Goal: Information Seeking & Learning: Understand process/instructions

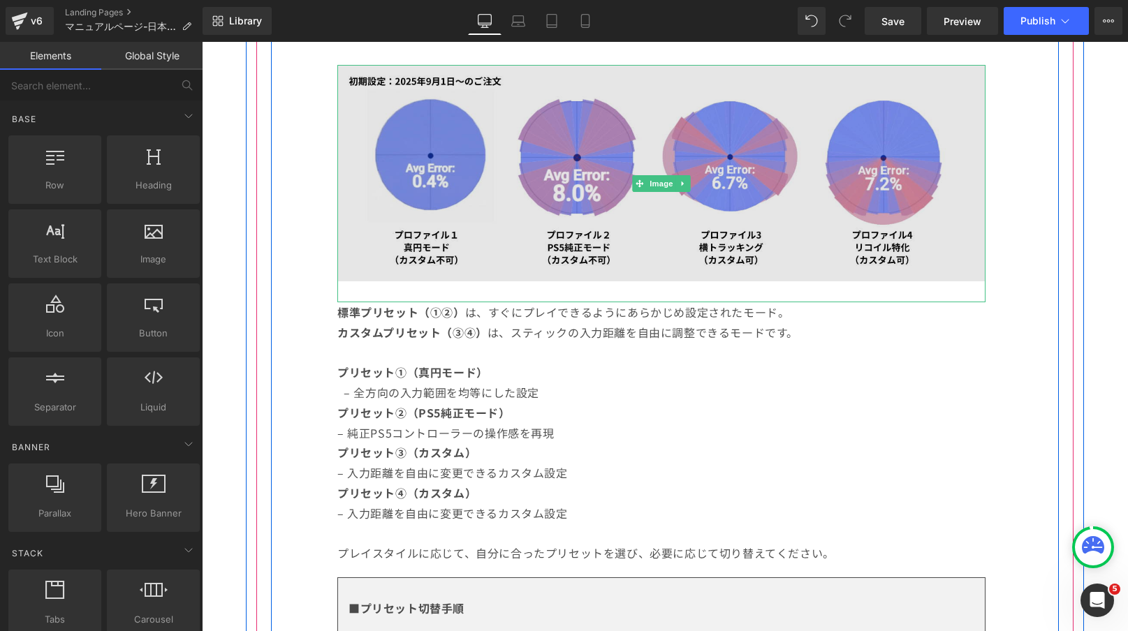
click at [599, 128] on img at bounding box center [661, 183] width 648 height 237
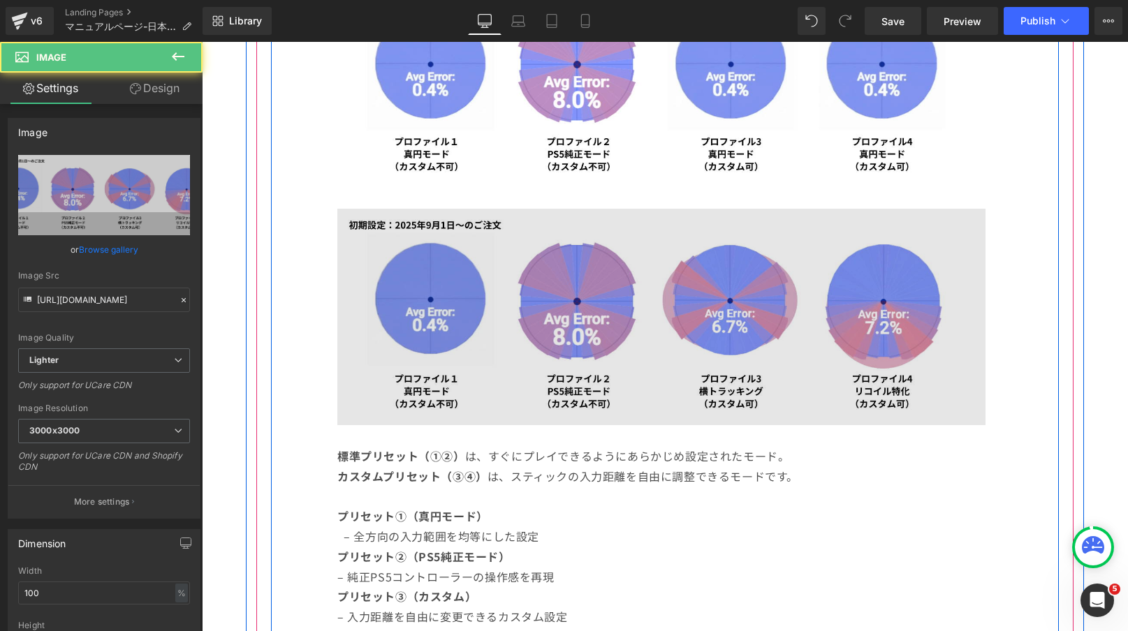
click at [599, 128] on img at bounding box center [661, 80] width 648 height 216
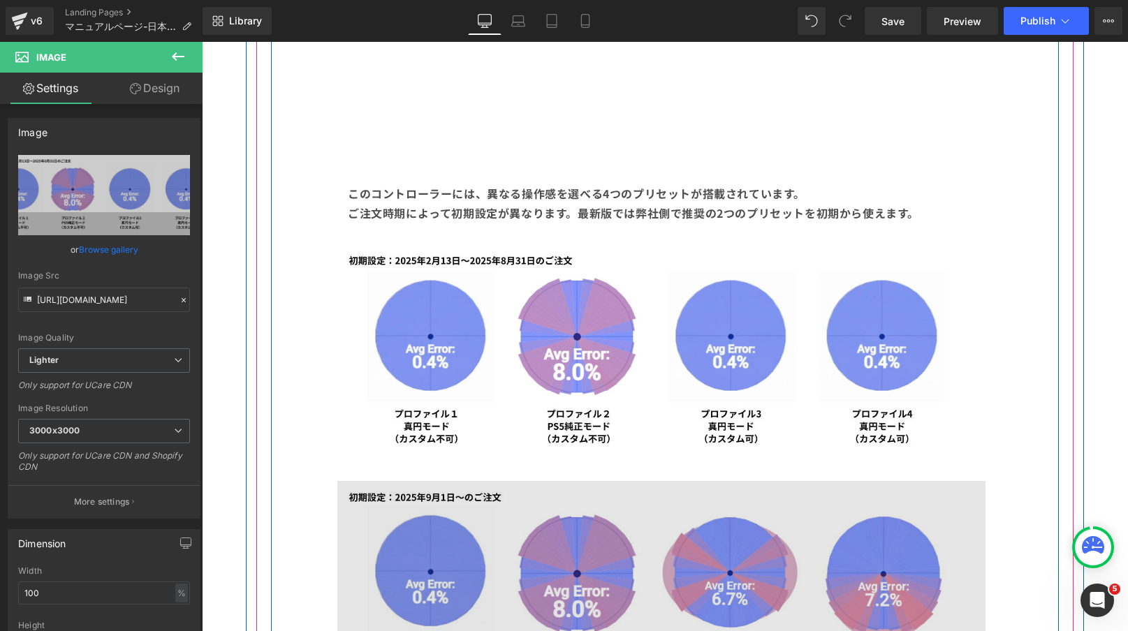
scroll to position [1299, 0]
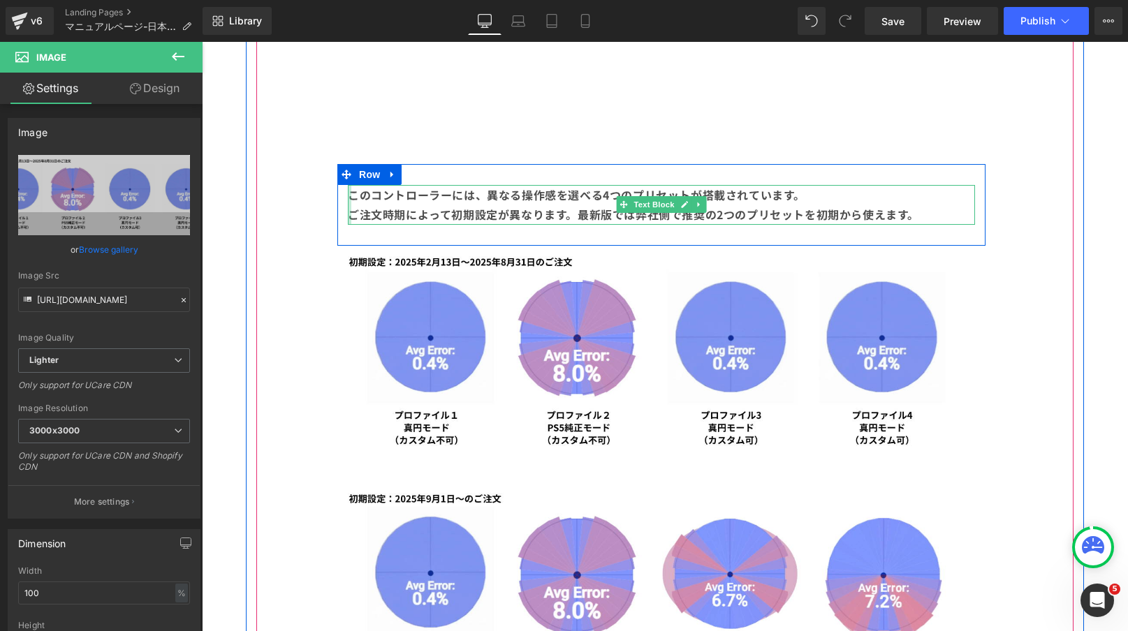
click at [350, 212] on div at bounding box center [349, 205] width 3 height 41
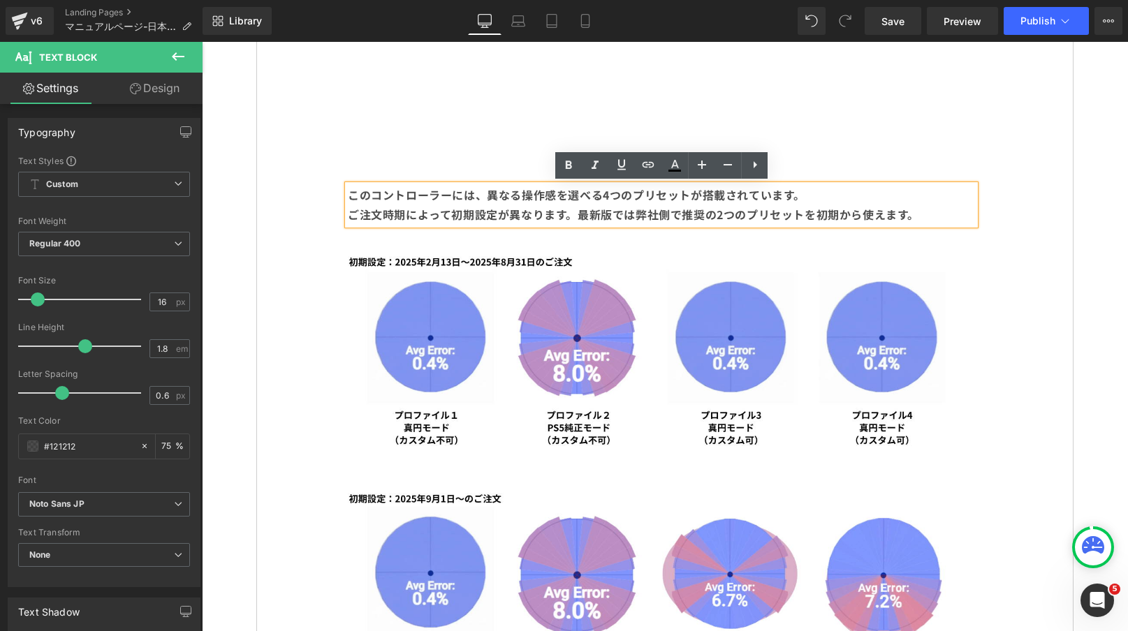
click at [349, 213] on b "ご注文時期によって初期設定が異なります。最新版では弊社側で推奨の2つのプリセットを初期から使えます。" at bounding box center [633, 214] width 571 height 17
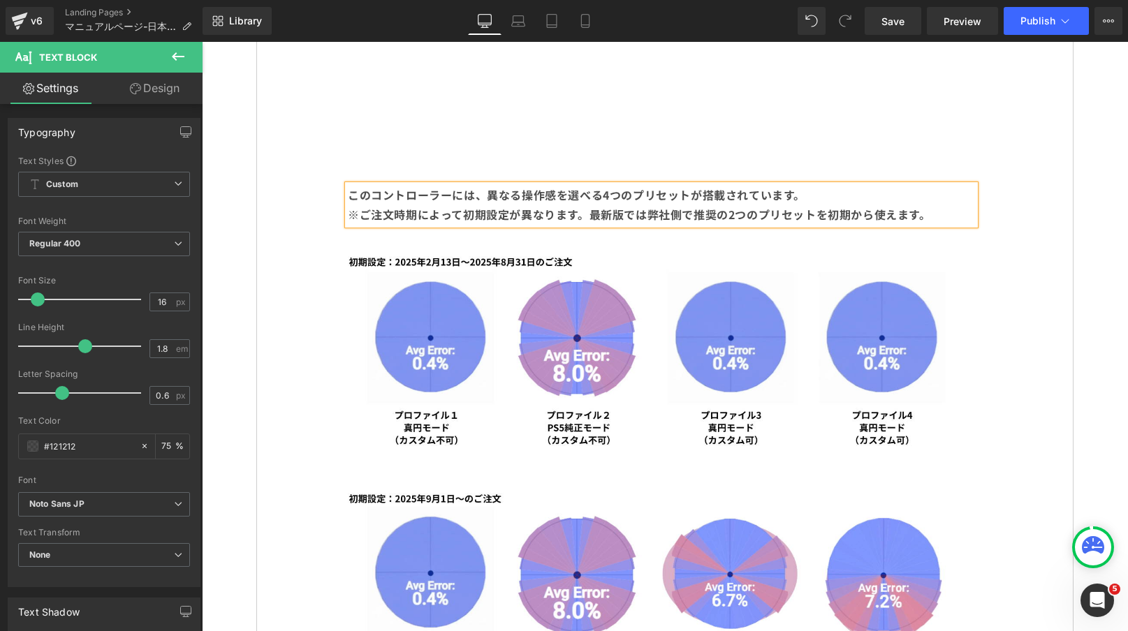
click at [523, 219] on b "※ご注文時期によって初期設定が異なります。最新版では弊社側で推奨の2つのプリセットを初期から使えます。" at bounding box center [639, 214] width 583 height 17
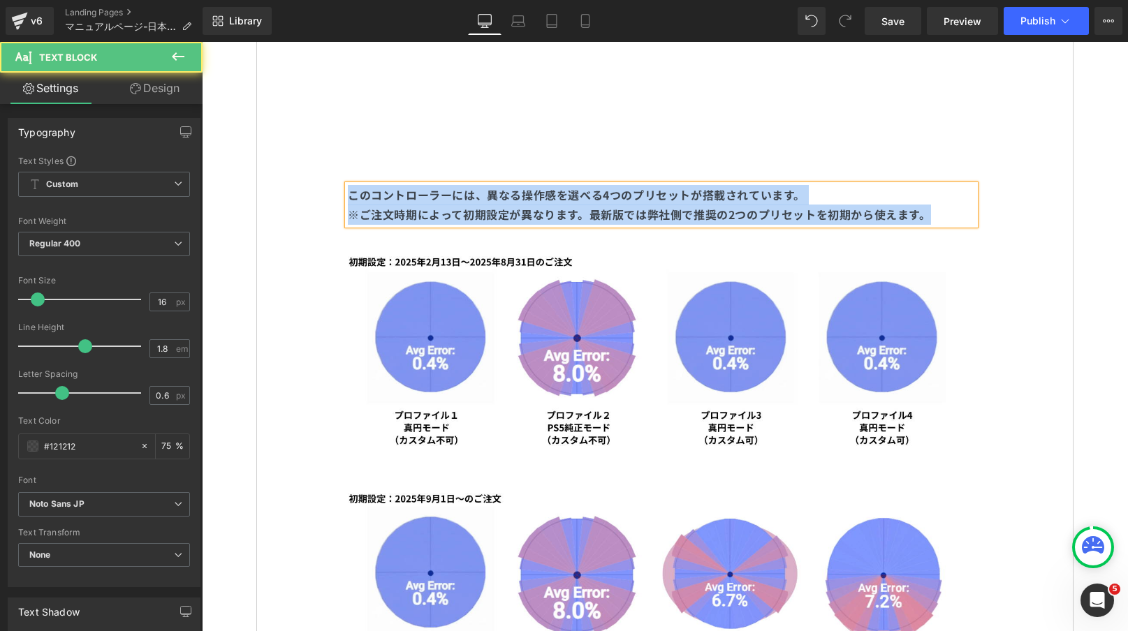
copy div "このコントローラーには、異なる操作感を選べる4つのプリセットが搭載されています。 ※ご注文時期によって初期設定が異なります。最新版では弊社側で推奨の2つのプリ…"
click at [668, 213] on b "※ご注文時期によって初期設定が異なります。最新版では弊社側で推奨の2つのプリセットを初期から使えます。" at bounding box center [639, 214] width 583 height 17
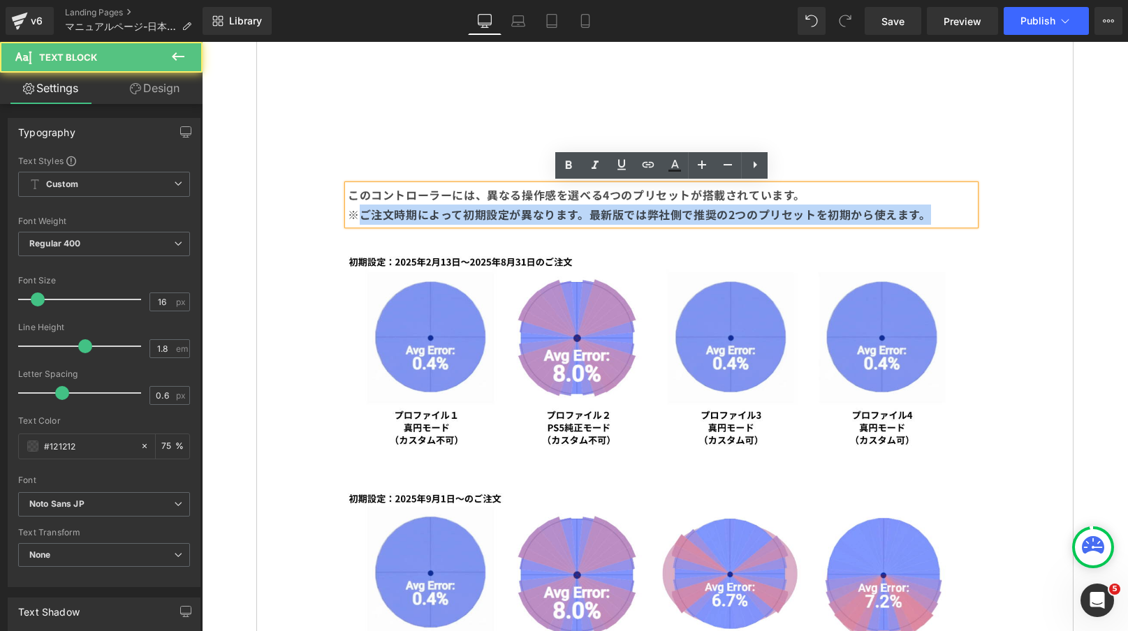
drag, startPoint x: 359, startPoint y: 215, endPoint x: 1049, endPoint y: 220, distance: 690.0
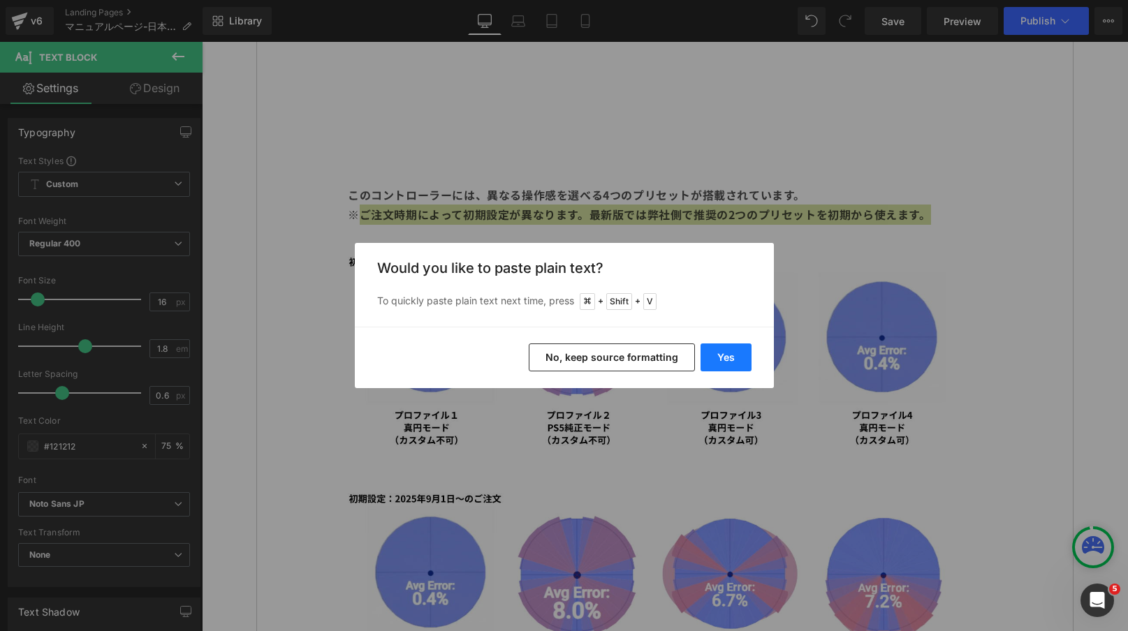
click at [728, 356] on button "Yes" at bounding box center [725, 358] width 51 height 28
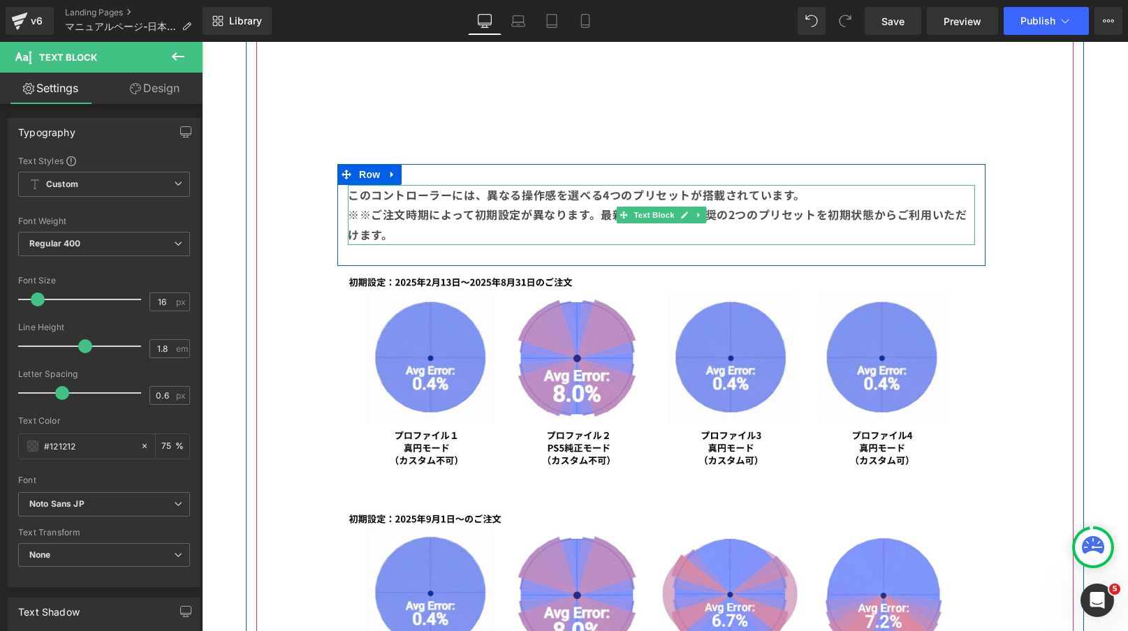
click at [372, 215] on b "※※ご注文時期によって初期設定が異なります。最新版では、弊社推奨の2つのプリセットを初期状態からご利用いただけます。" at bounding box center [657, 224] width 619 height 37
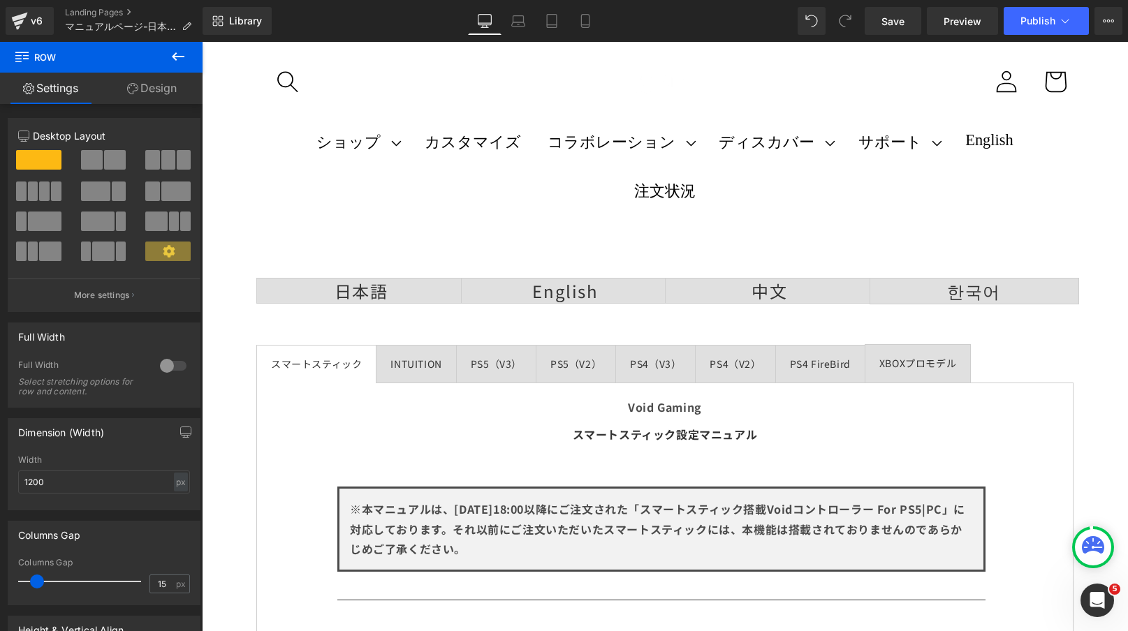
scroll to position [0, 0]
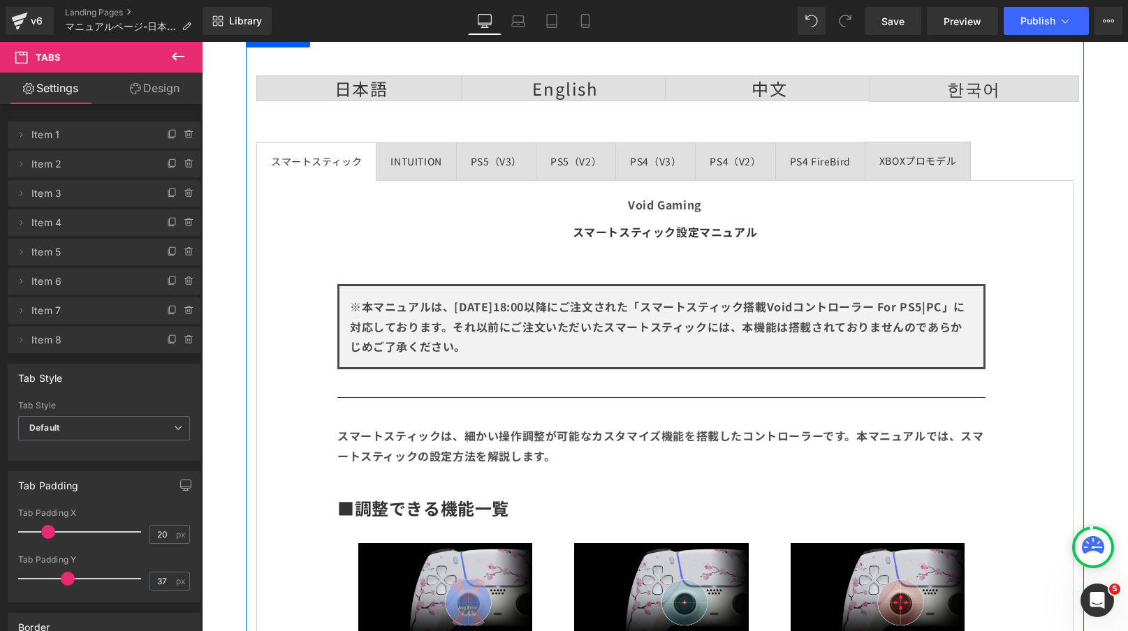
scroll to position [436, 0]
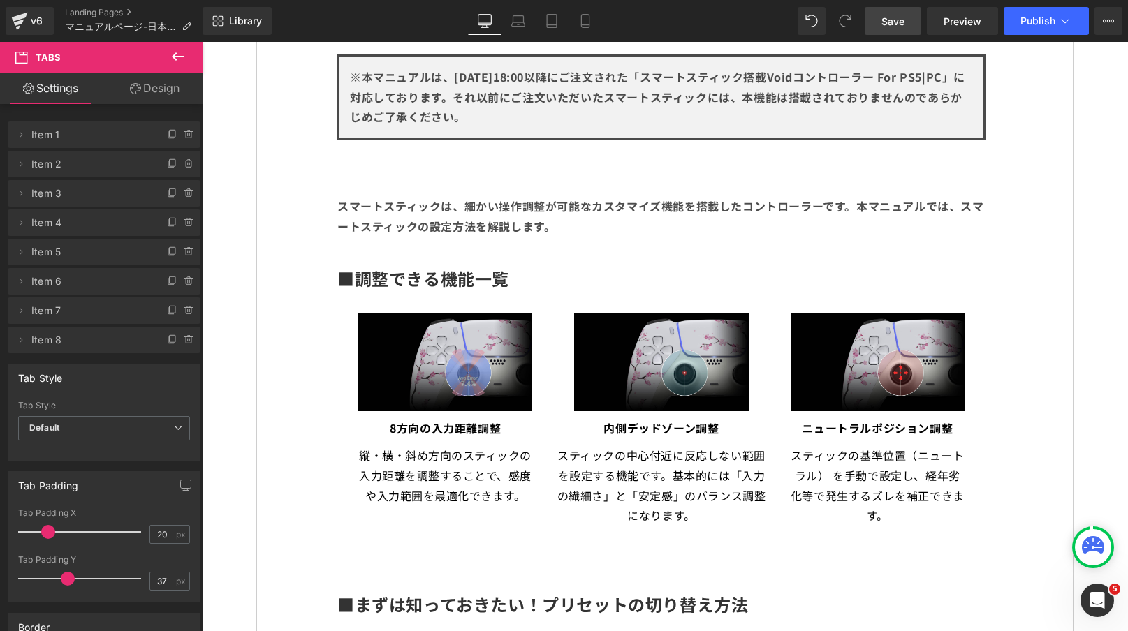
click at [900, 34] on link "Save" at bounding box center [893, 21] width 57 height 28
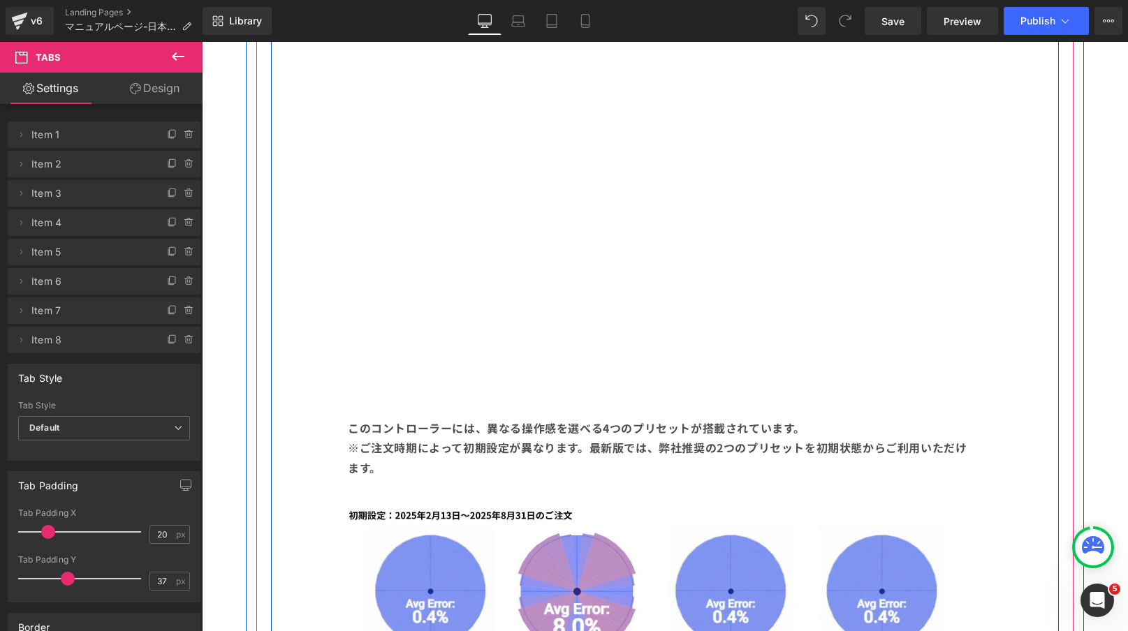
scroll to position [1068, 0]
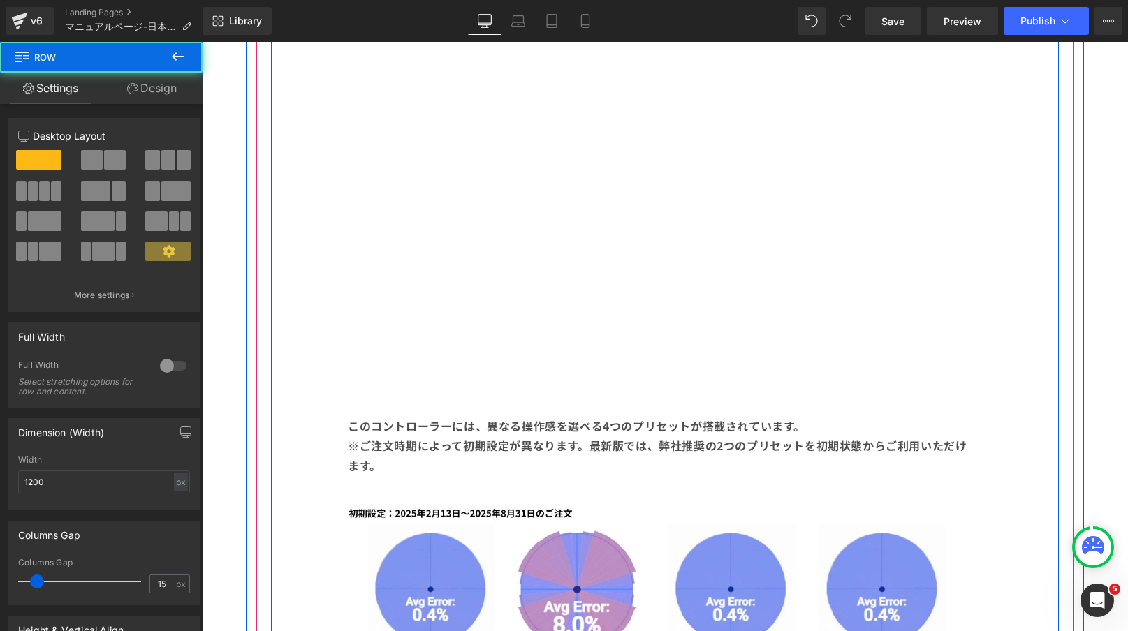
click at [456, 399] on div "このコントローラーには、異なる操作感を選べる4つのプリセットが搭載されています。 ※ご注文時期によって初期設定が異なります。最新版では、弊社推奨の2つのプリセ…" at bounding box center [661, 446] width 648 height 102
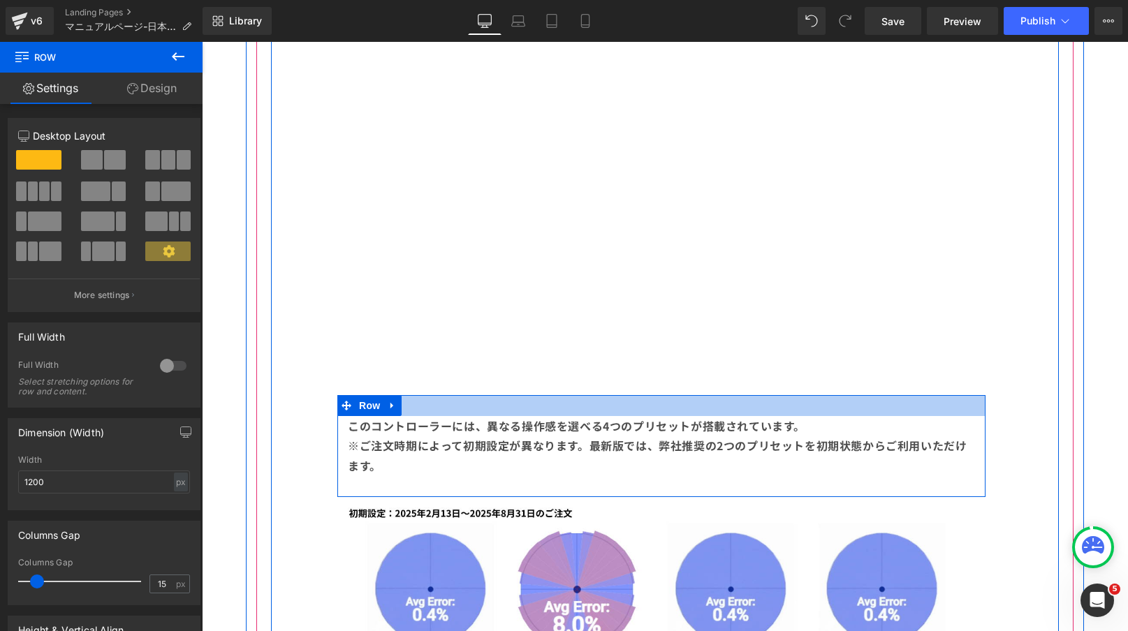
click at [409, 408] on div at bounding box center [661, 405] width 648 height 21
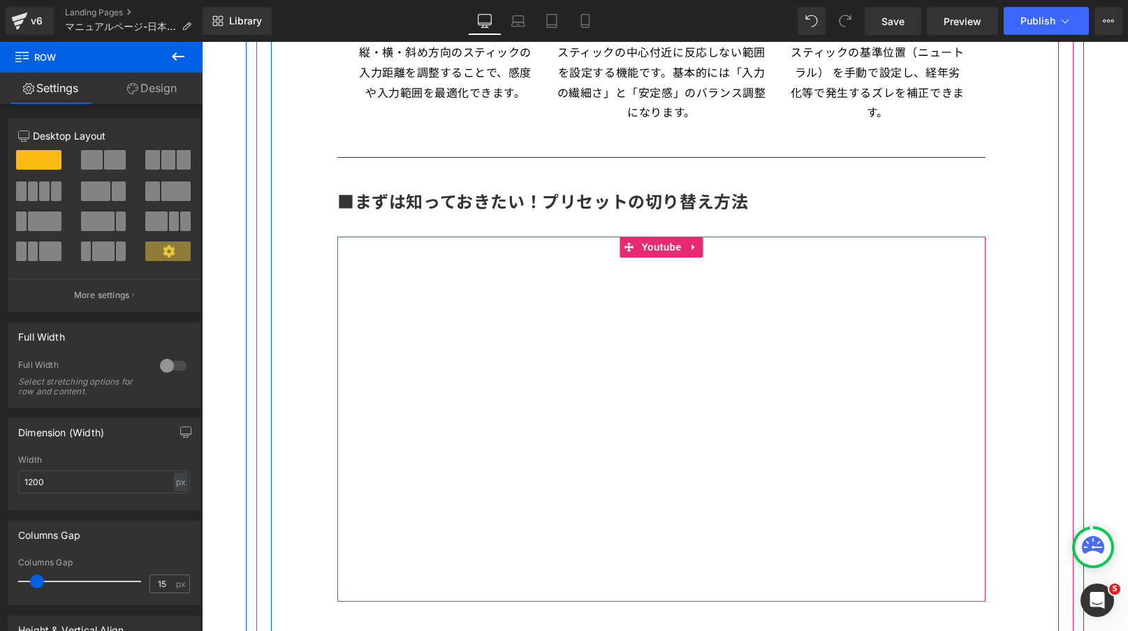
scroll to position [963, 0]
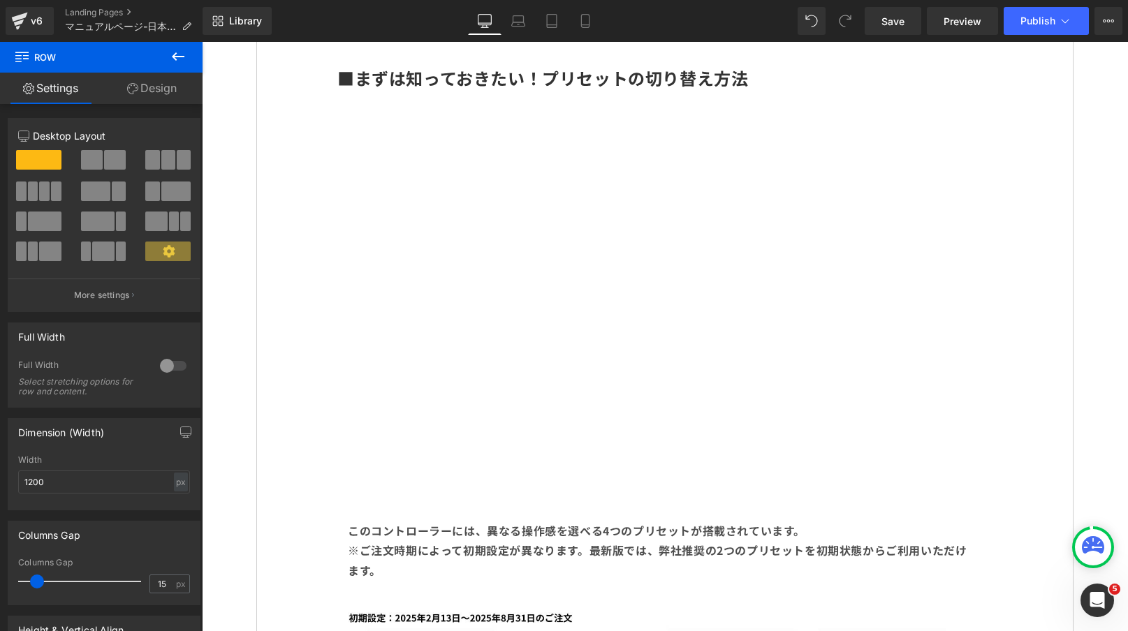
click at [182, 54] on icon at bounding box center [178, 56] width 17 height 17
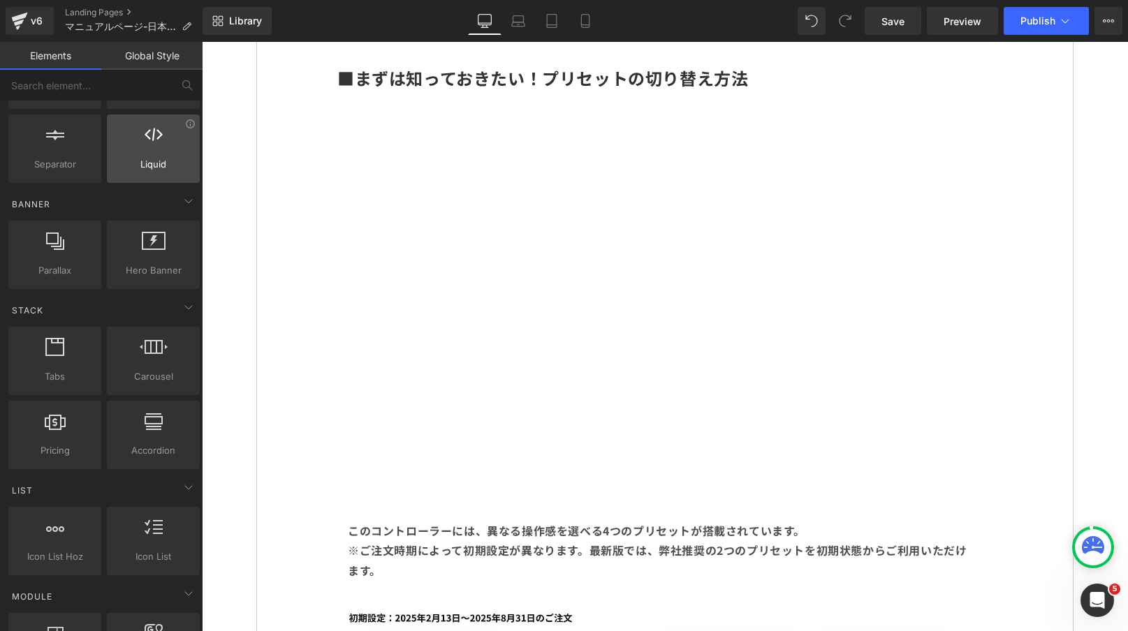
scroll to position [0, 0]
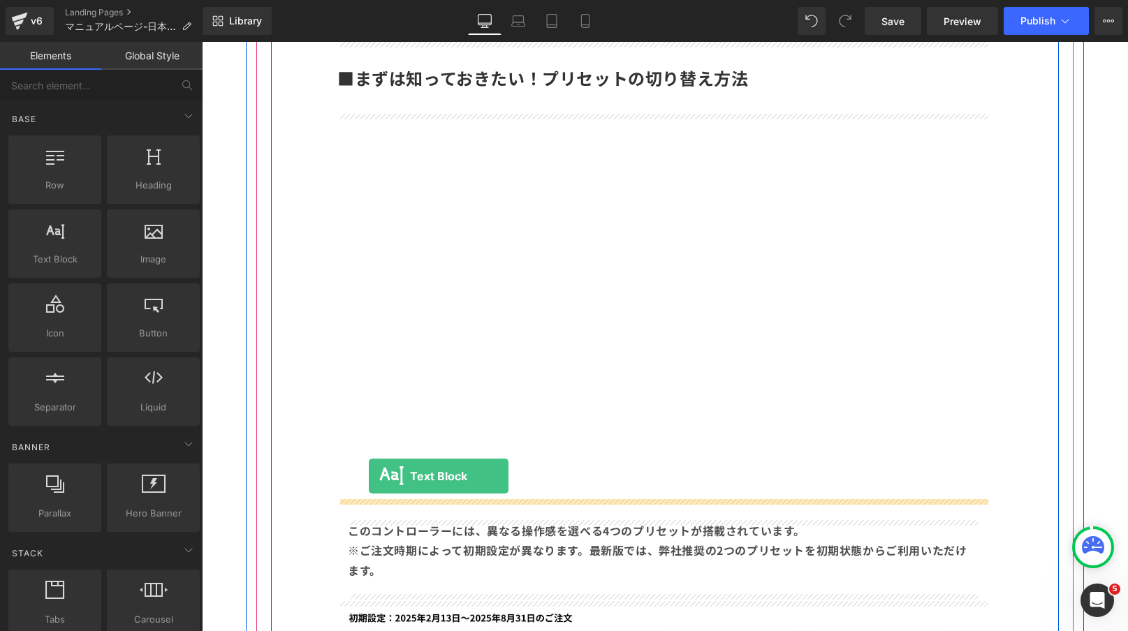
drag, startPoint x: 261, startPoint y: 287, endPoint x: 369, endPoint y: 476, distance: 218.0
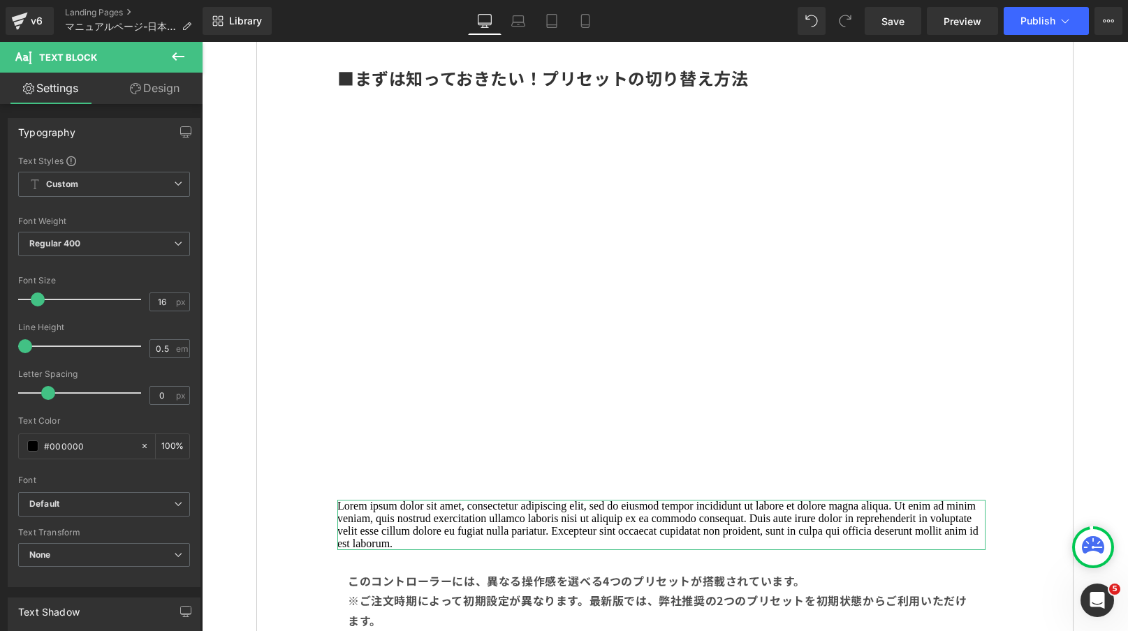
click at [170, 87] on link "Design" at bounding box center [154, 88] width 101 height 31
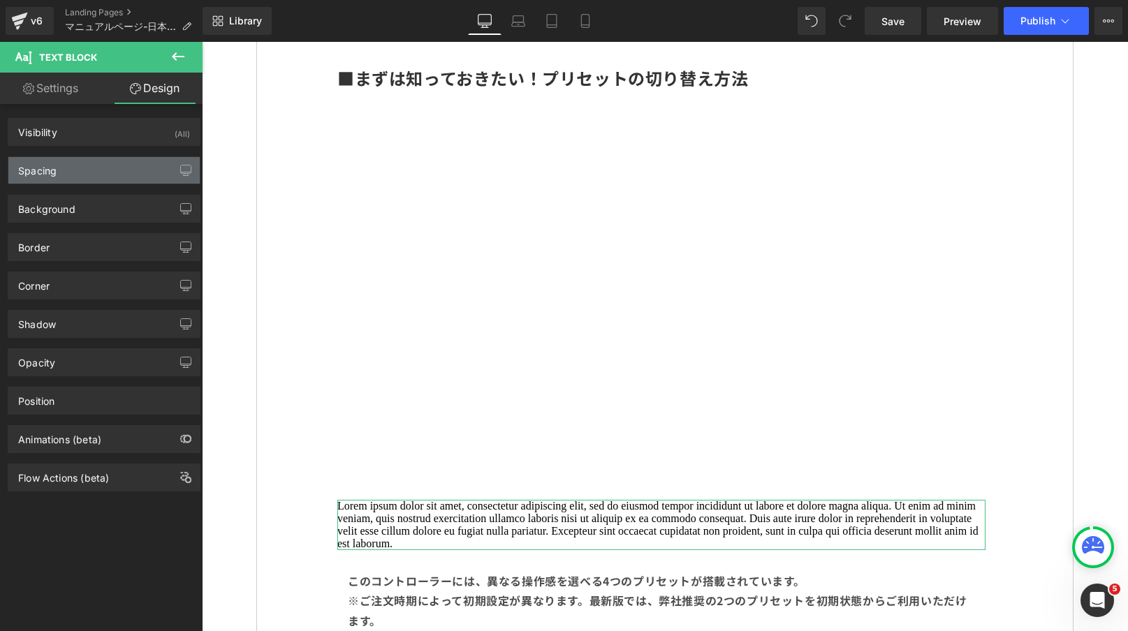
click at [86, 165] on div "Spacing" at bounding box center [103, 170] width 191 height 27
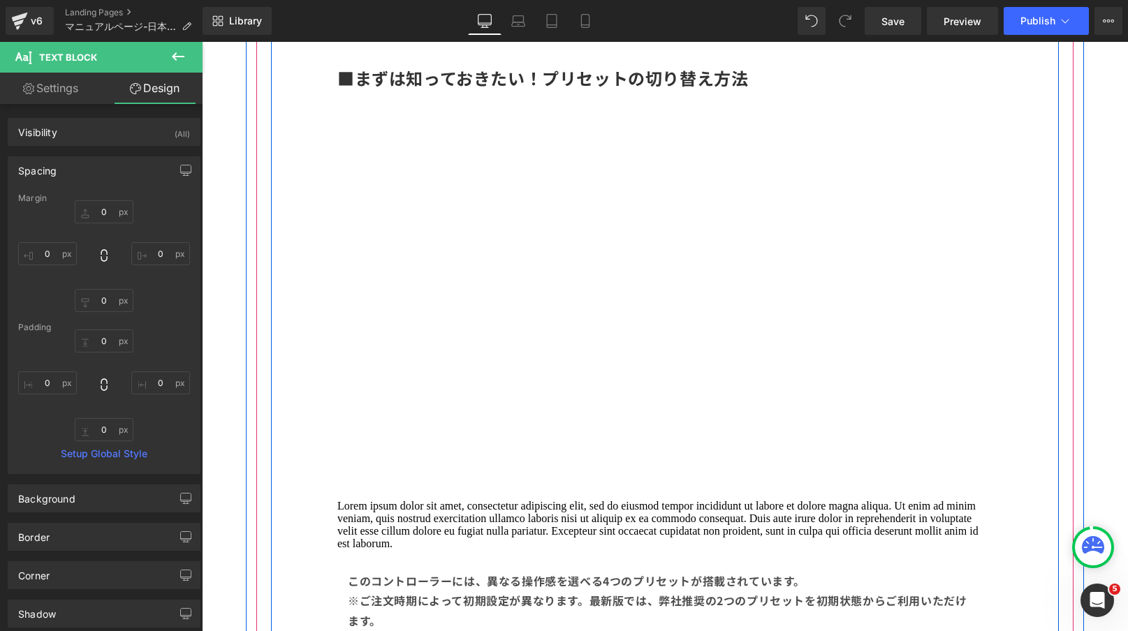
click at [372, 504] on p "Lorem ipsum dolor sit amet, consectetur adipiscing elit, sed do eiusmod tempor …" at bounding box center [661, 525] width 648 height 50
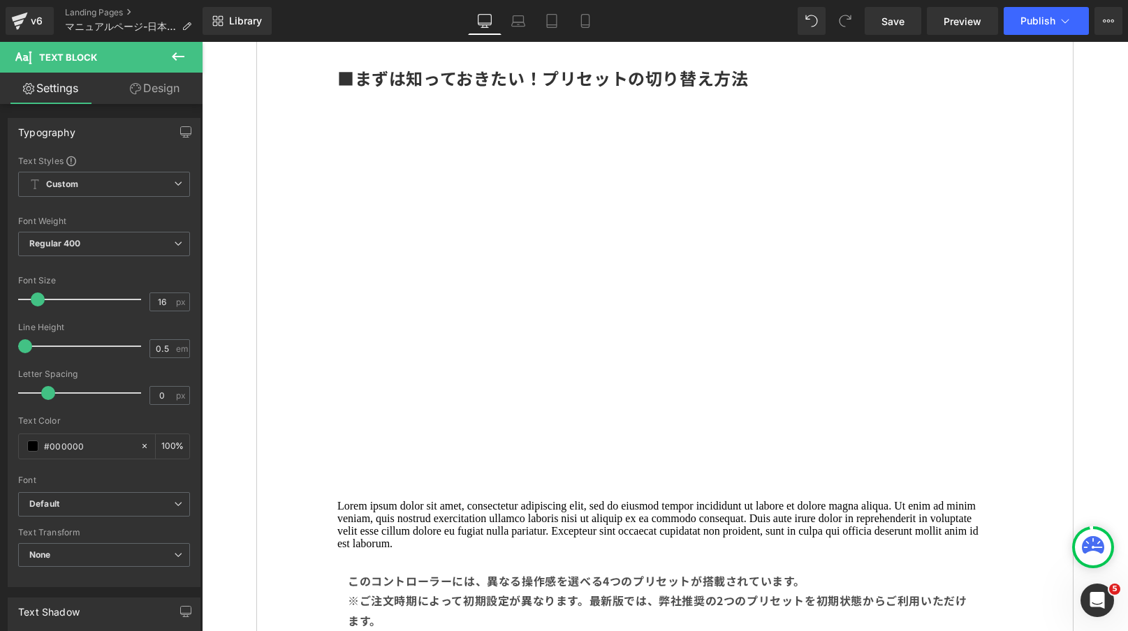
click at [160, 91] on link "Design" at bounding box center [154, 88] width 101 height 31
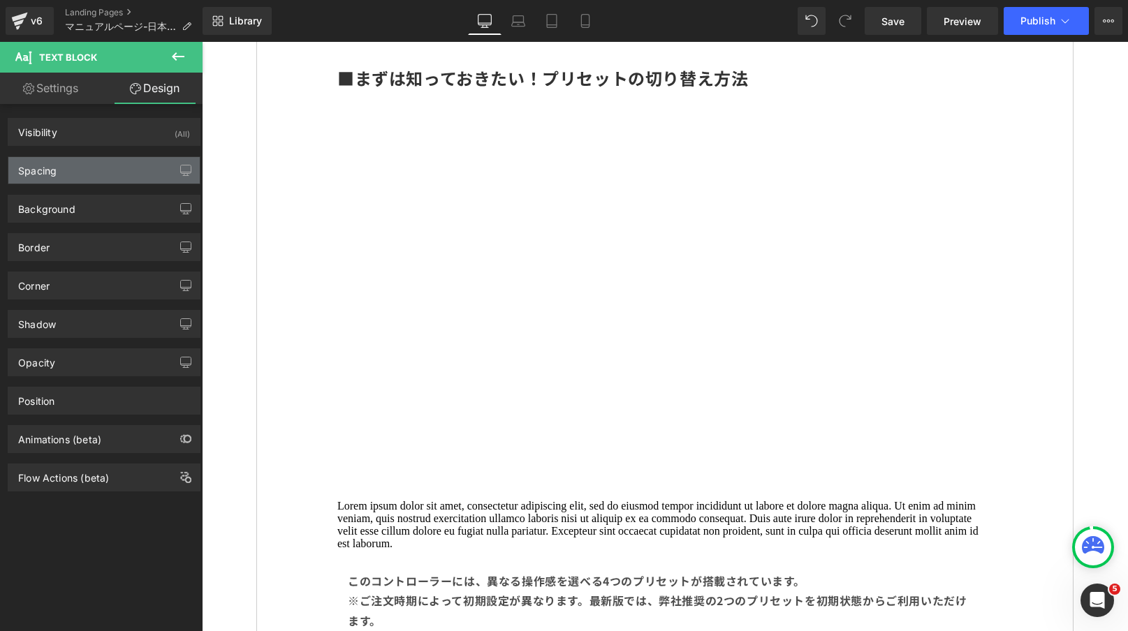
click at [110, 175] on div "Spacing" at bounding box center [103, 170] width 191 height 27
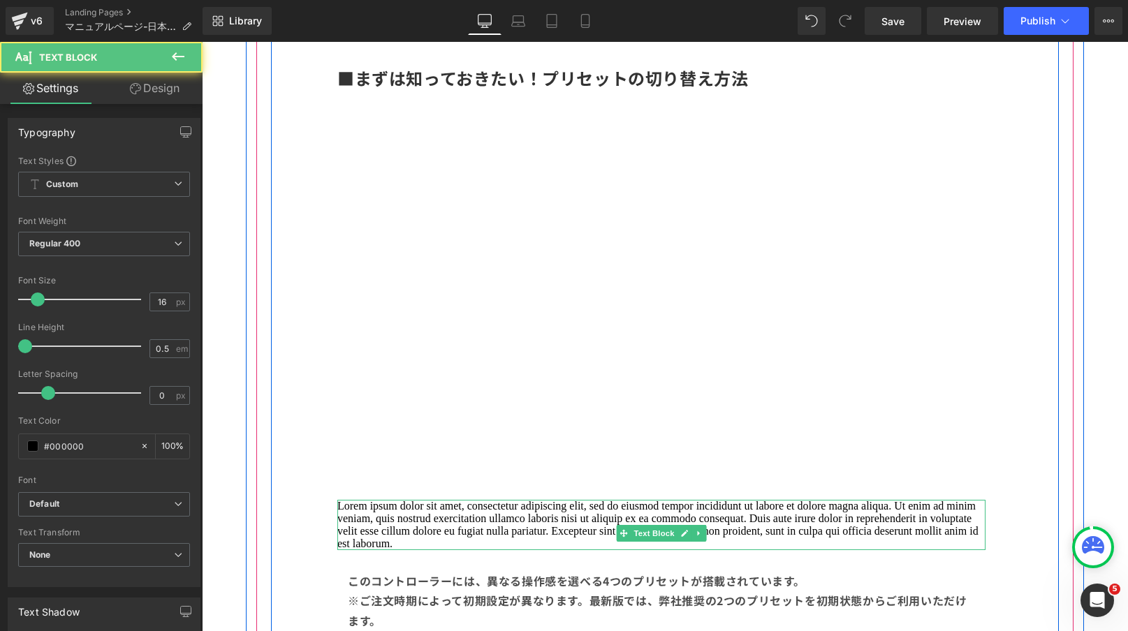
click at [421, 510] on p "Lorem ipsum dolor sit amet, consectetur adipiscing elit, sed do eiusmod tempor …" at bounding box center [661, 525] width 648 height 50
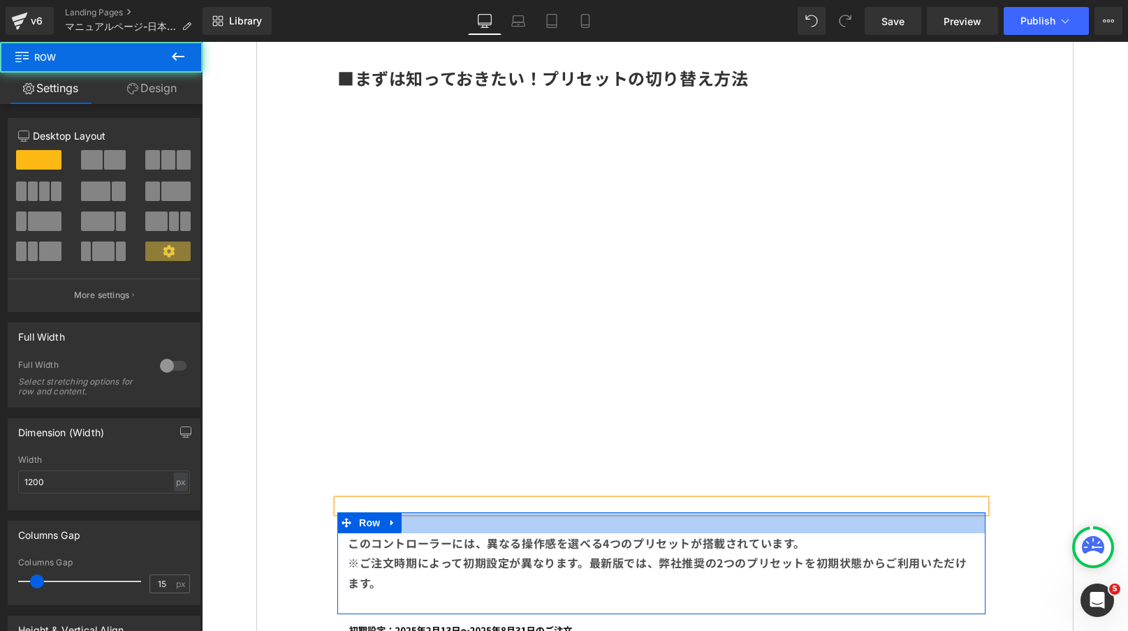
click at [427, 516] on div at bounding box center [661, 523] width 648 height 21
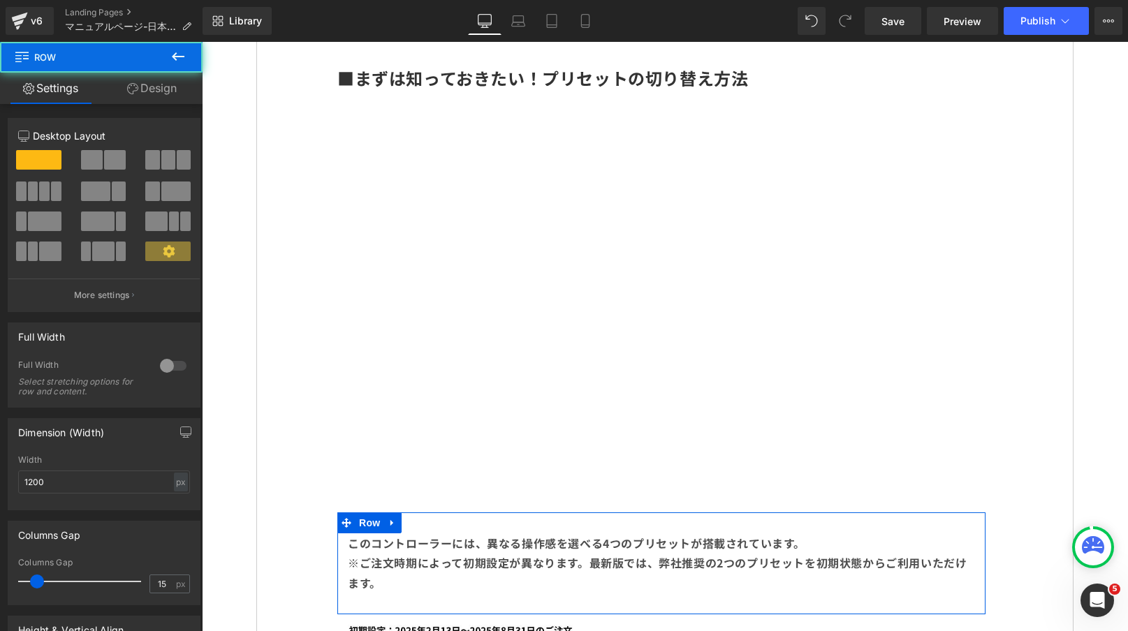
click at [202, 42] on div at bounding box center [202, 42] width 0 height 0
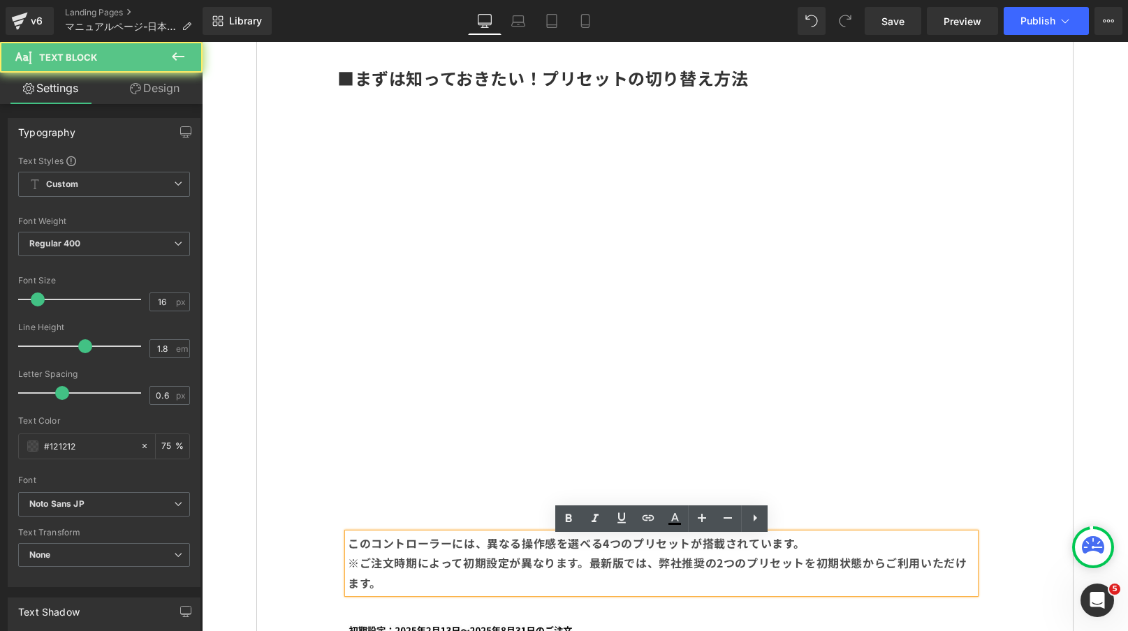
click at [436, 511] on div at bounding box center [661, 506] width 648 height 13
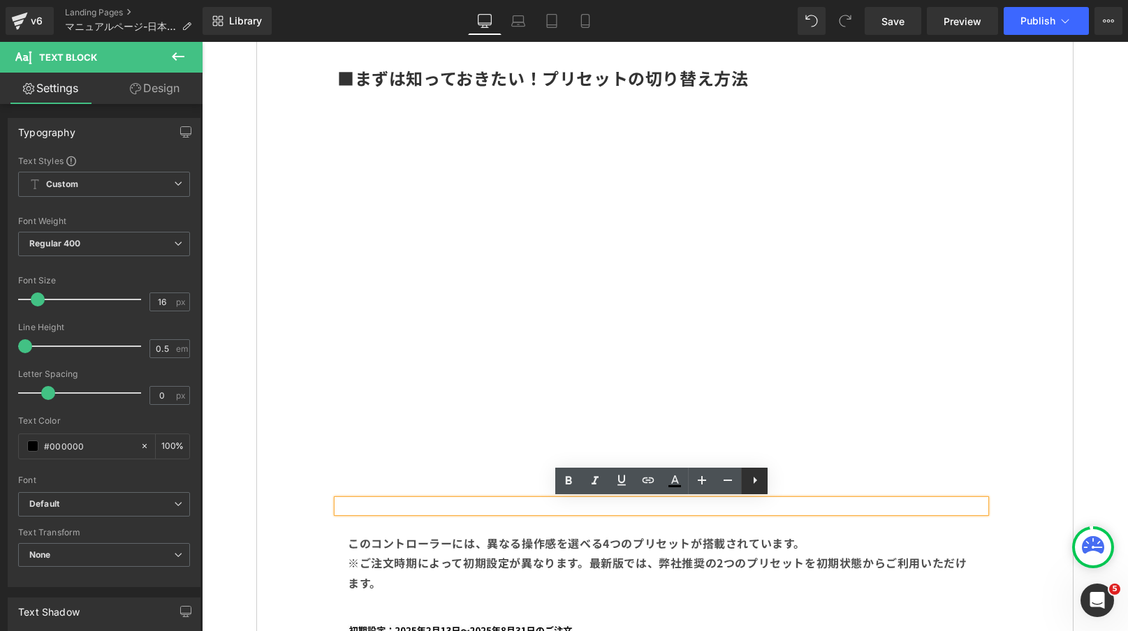
click at [754, 486] on icon at bounding box center [755, 480] width 17 height 17
click at [777, 474] on icon at bounding box center [781, 480] width 17 height 17
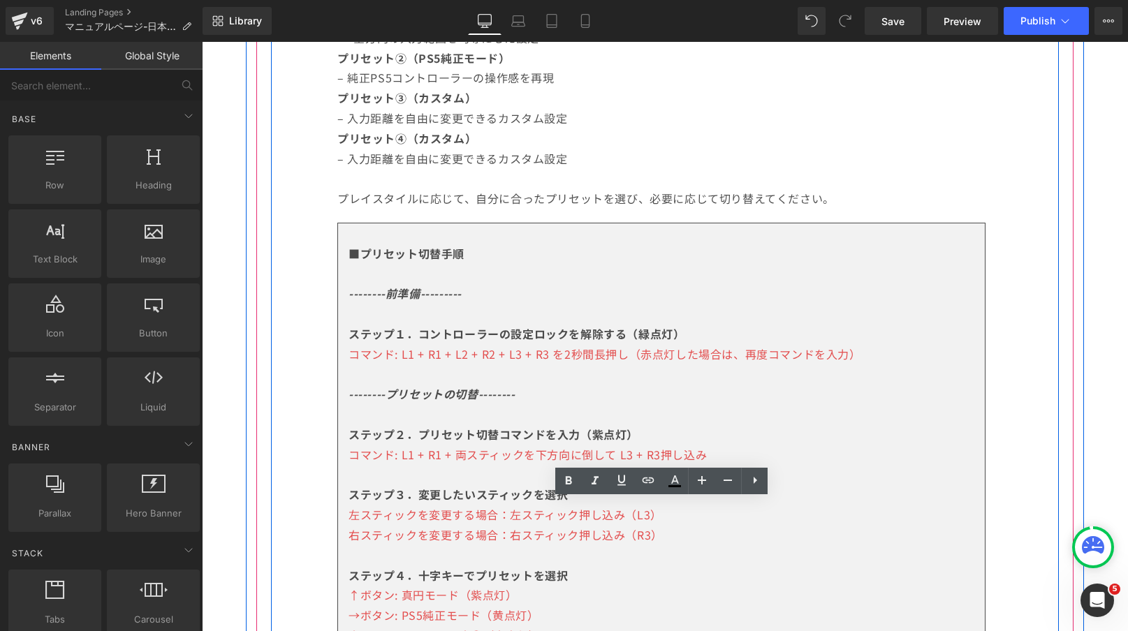
scroll to position [2096, 0]
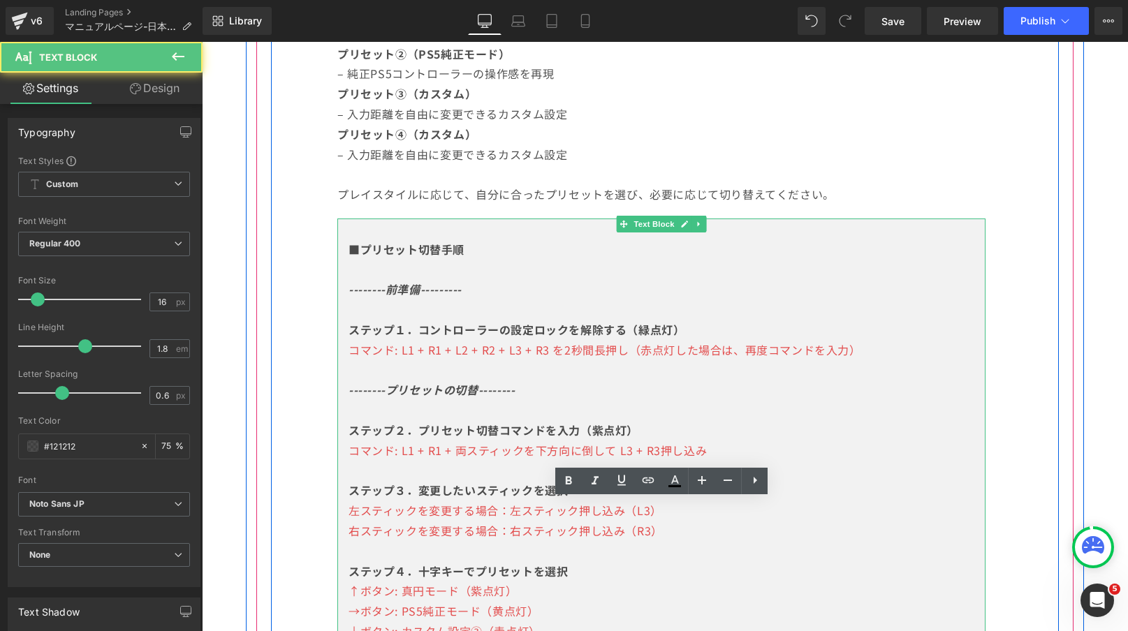
click at [832, 342] on span "コマンド: L1 + R1 + L2 + R2 + L3 + R3 を2秒間長押し（赤点灯した場合は、再度コマンドを入力）" at bounding box center [604, 350] width 513 height 17
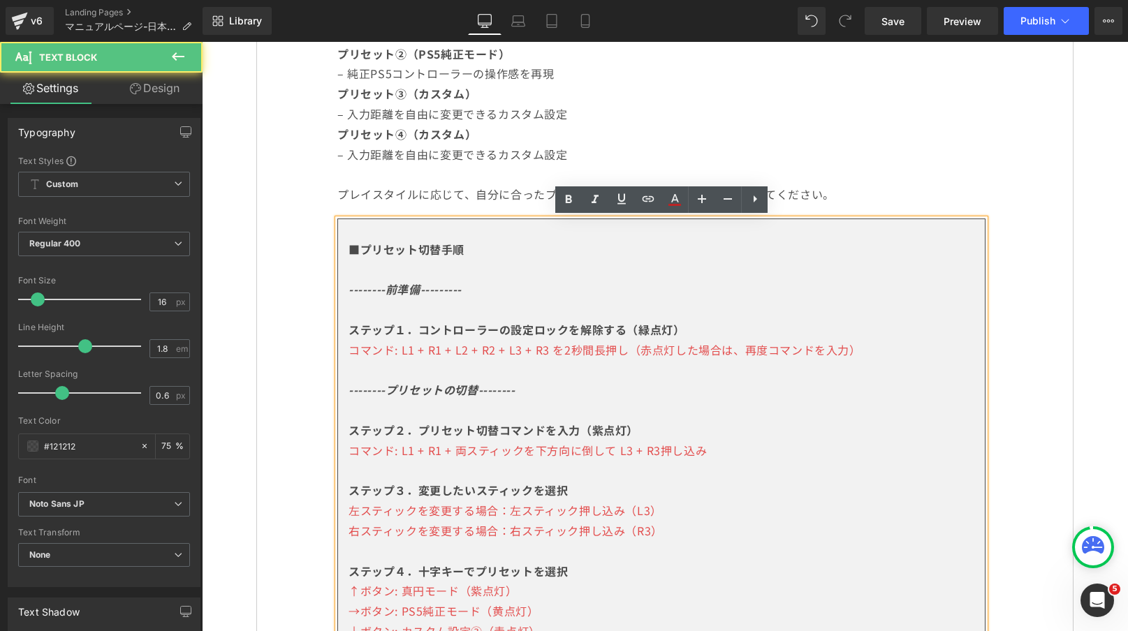
click at [873, 348] on p "コマンド: L1 + R1 + L2 + R2 + L3 + R3 を2秒間長押し（赤点灯した場合は、再度コマンドを入力）" at bounding box center [661, 350] width 626 height 20
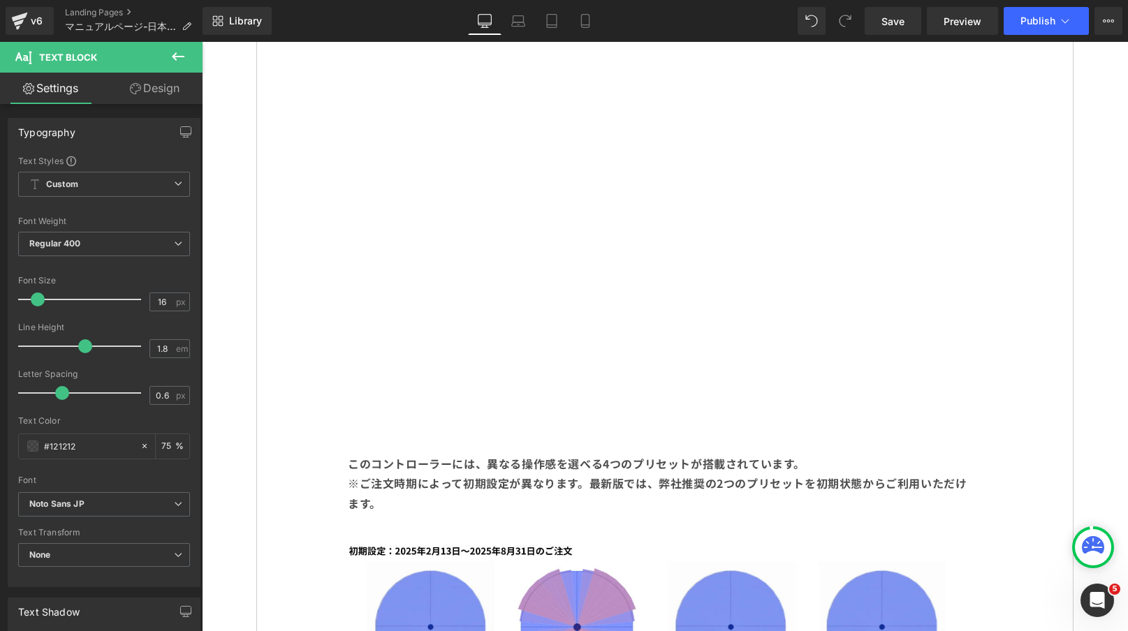
scroll to position [1141, 0]
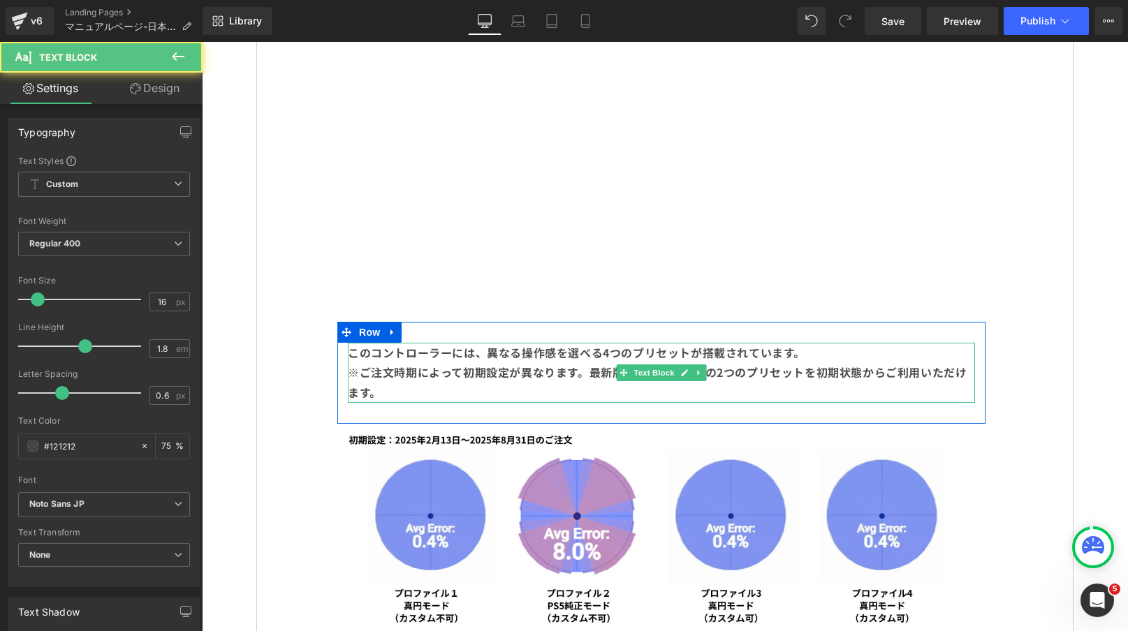
click at [587, 360] on p "このコントローラーには、異なる操作感を選べる4つのプリセットが搭載されています。" at bounding box center [661, 353] width 627 height 20
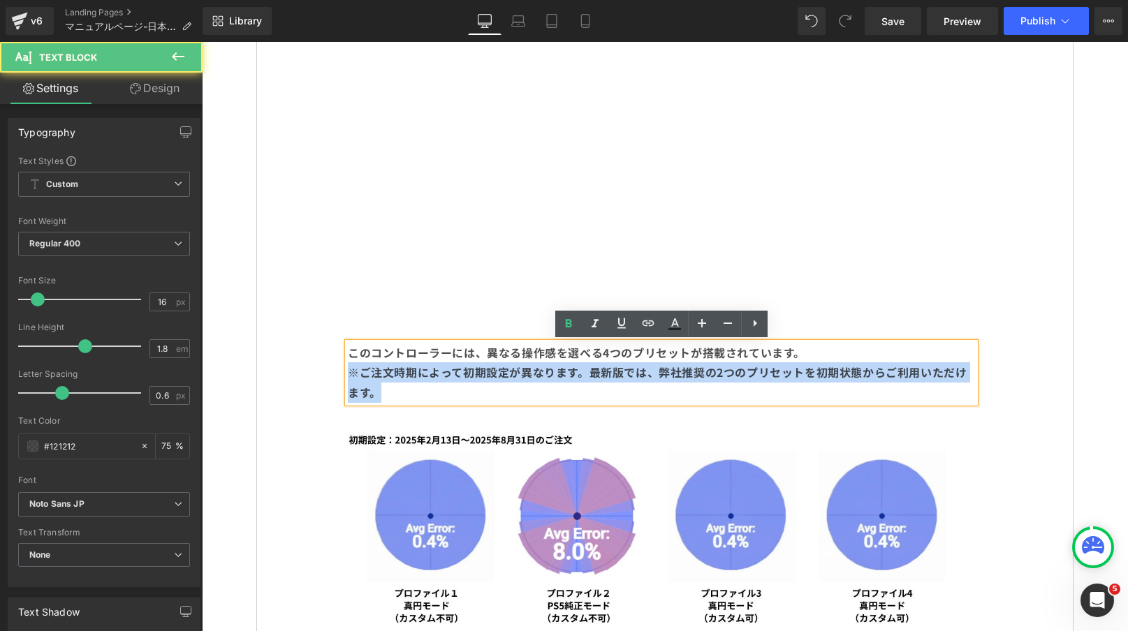
drag, startPoint x: 350, startPoint y: 375, endPoint x: 485, endPoint y: 384, distance: 135.8
click at [485, 384] on p "※ご注文時期によって初期設定が異なります。最新版では、弊社推奨の2つのプリセットを初期状態からご利用いただけます。" at bounding box center [661, 382] width 627 height 41
copy b "※ご注文時期によって初期設定が異なります。最新版では、弊社推奨の2つのプリセットを初期状態からご利用いただけます。"
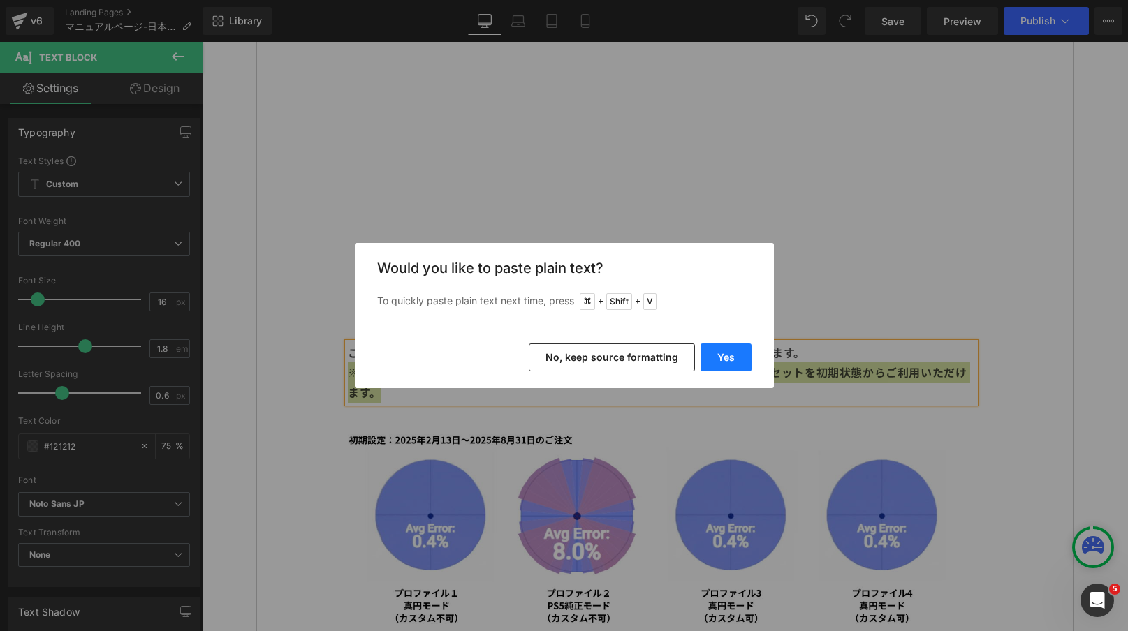
click at [719, 351] on button "Yes" at bounding box center [725, 358] width 51 height 28
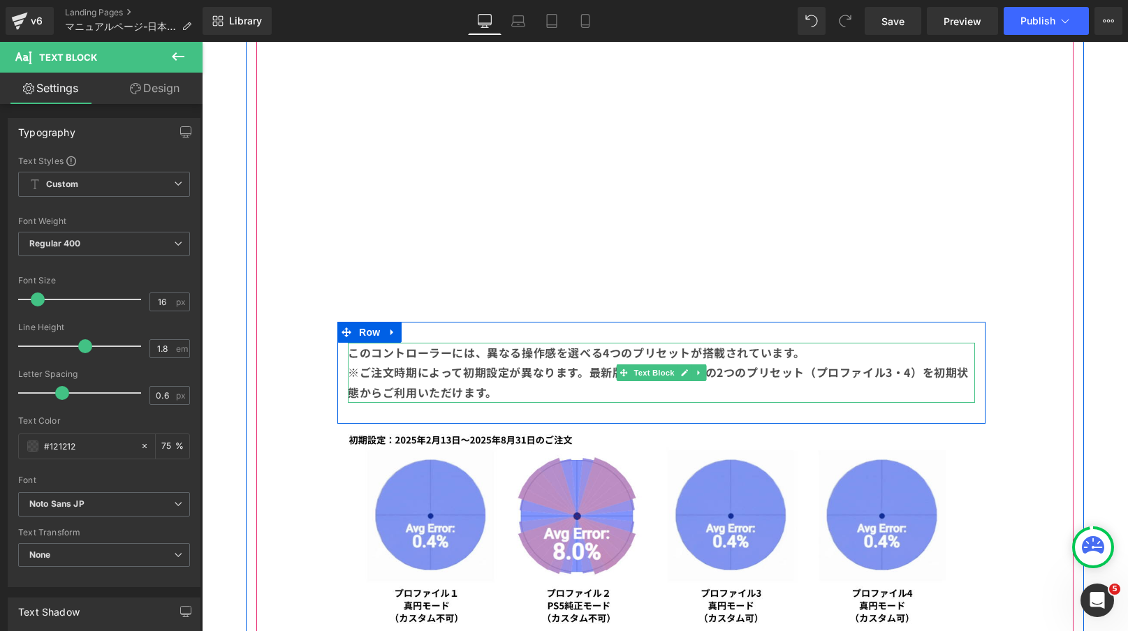
click at [817, 363] on p "※ご注文時期によって初期設定が異なります。最新版では、弊社推奨の2つのプリセット（プロファイル3・4）を初期状態からご利用いただけます。" at bounding box center [661, 382] width 627 height 41
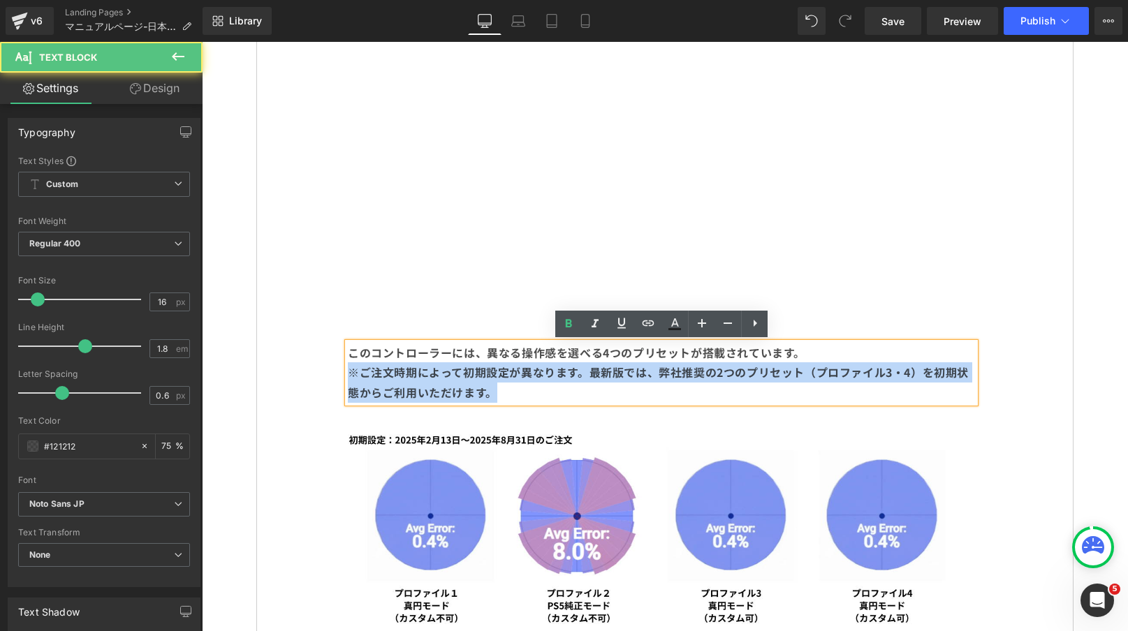
drag, startPoint x: 526, startPoint y: 389, endPoint x: 348, endPoint y: 373, distance: 178.8
click at [348, 373] on p "※ご注文時期によって初期設定が異なります。最新版では、弊社推奨の2つのプリセット（プロファイル3・4）を初期状態からご利用いただけます。" at bounding box center [661, 382] width 627 height 41
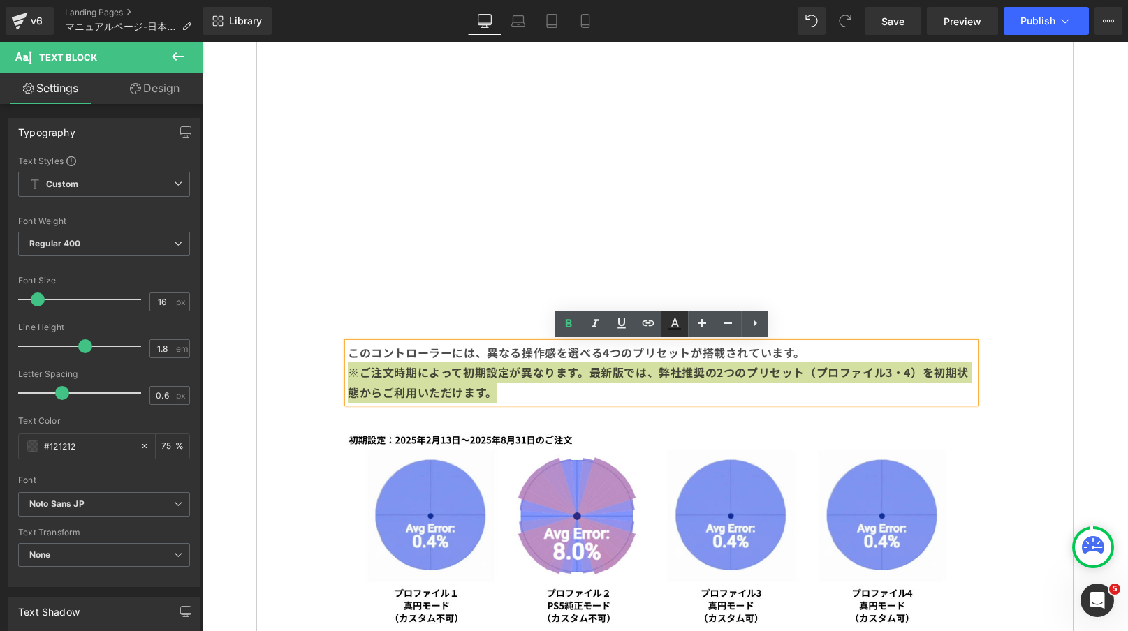
click at [677, 328] on icon at bounding box center [674, 329] width 13 height 2
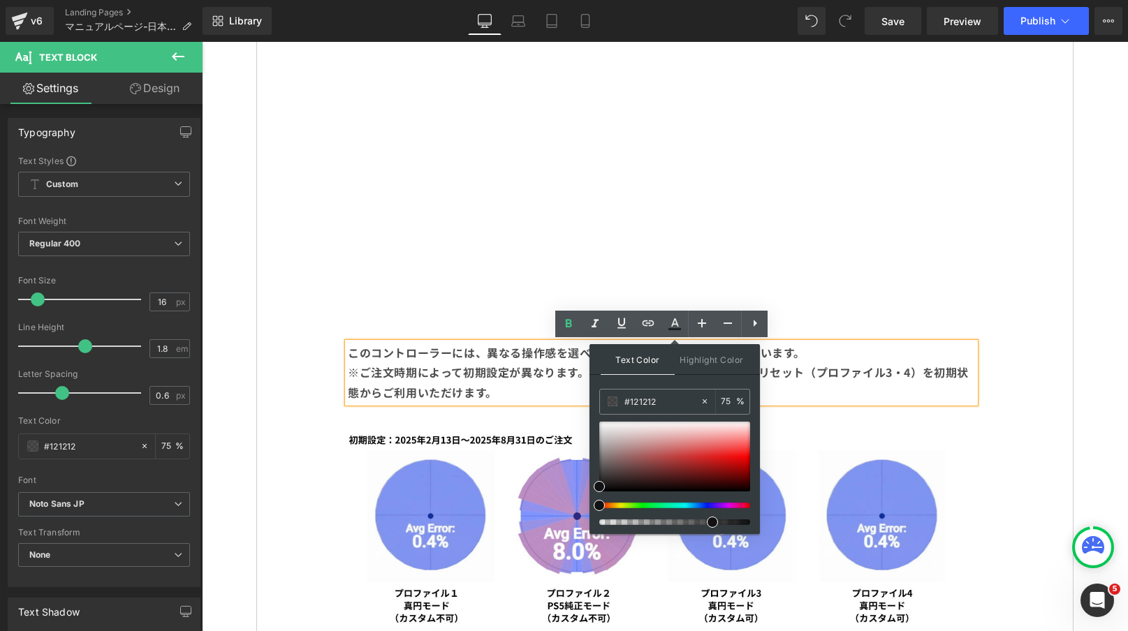
click at [807, 324] on div "このコントローラーには、異なる操作感を選べる4つのプリセットが搭載されています。 ※ご注文時期によって初期設定が異なります。最新版では、弊社推奨の2つのプリセ…" at bounding box center [661, 373] width 648 height 102
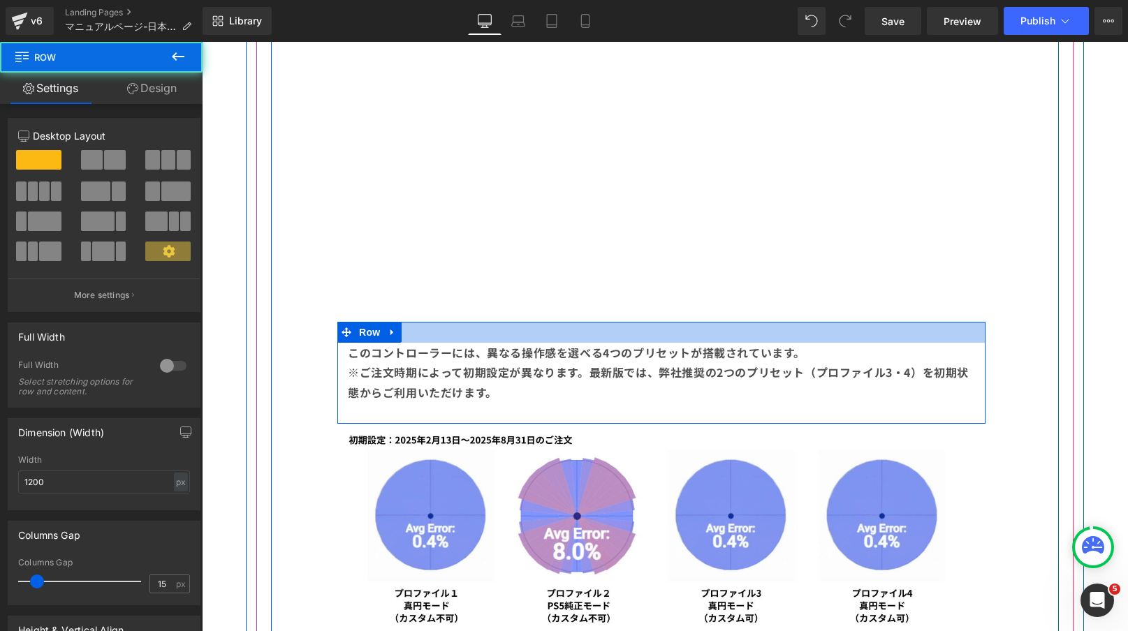
click at [804, 341] on div "このコントローラーには、異なる操作感を選べる4つのプリセットが搭載されています。 ※ご注文時期によって初期設定が異なります。最新版では、弊社推奨の2つのプリセ…" at bounding box center [661, 373] width 648 height 102
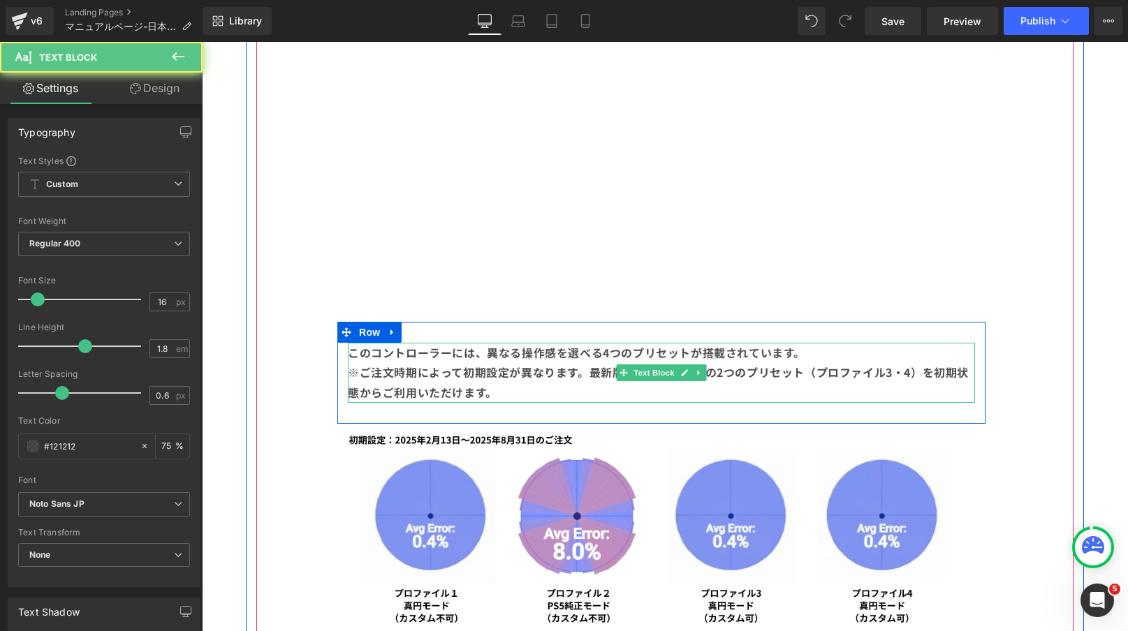
click at [805, 358] on p "このコントローラーには、異なる操作感を選べる4つのプリセットが搭載されています。" at bounding box center [661, 353] width 627 height 20
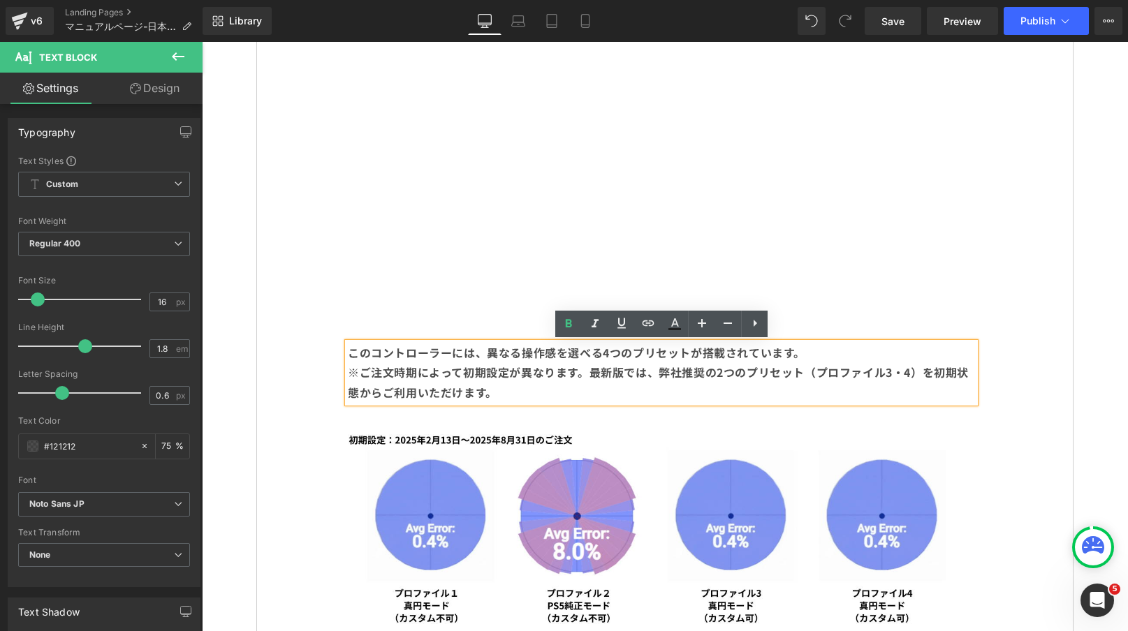
click at [351, 371] on b "※ご注文時期によって初期設定が異なります。最新版では、弊社推奨の2つのプリセット（プロファイル3・4）を初期状態からご利用いただけます。" at bounding box center [658, 382] width 621 height 37
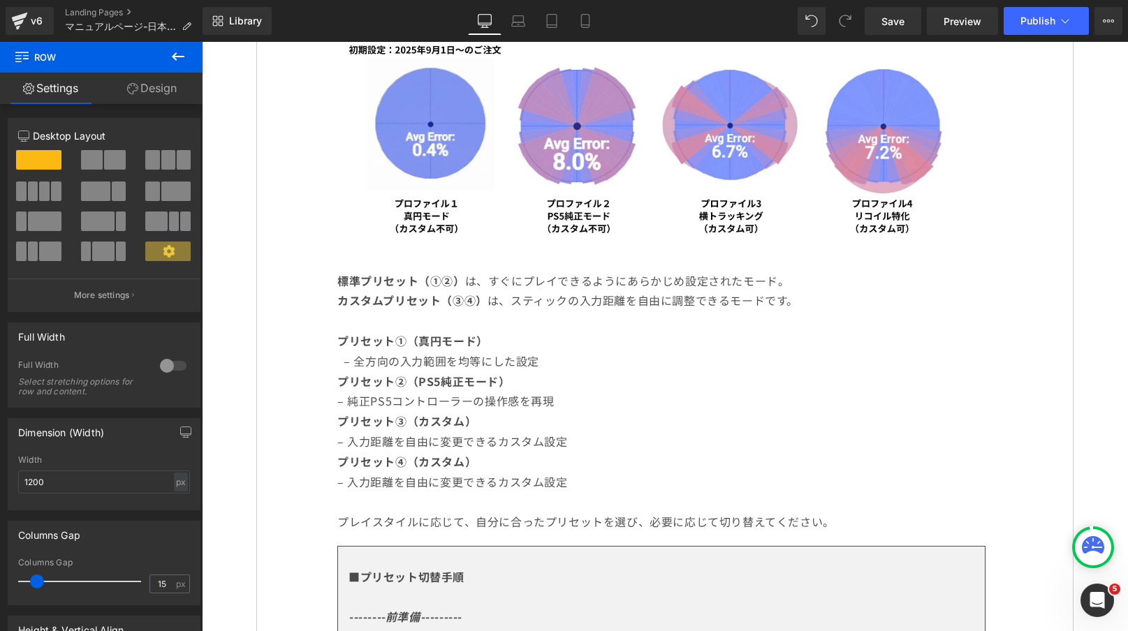
scroll to position [1812, 0]
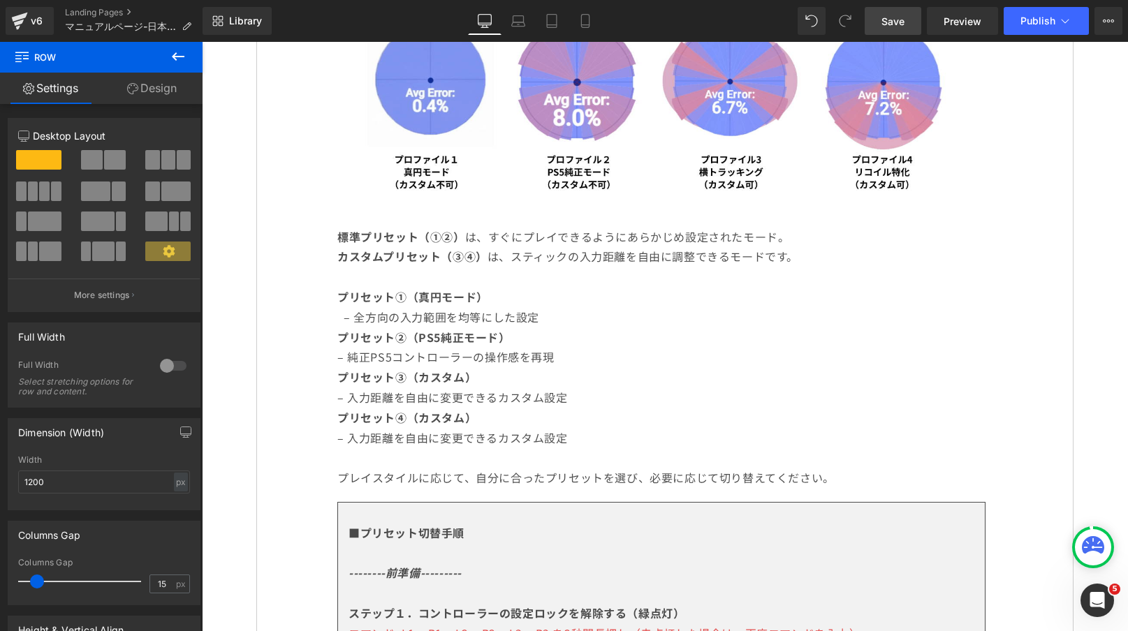
click at [893, 24] on span "Save" at bounding box center [892, 21] width 23 height 15
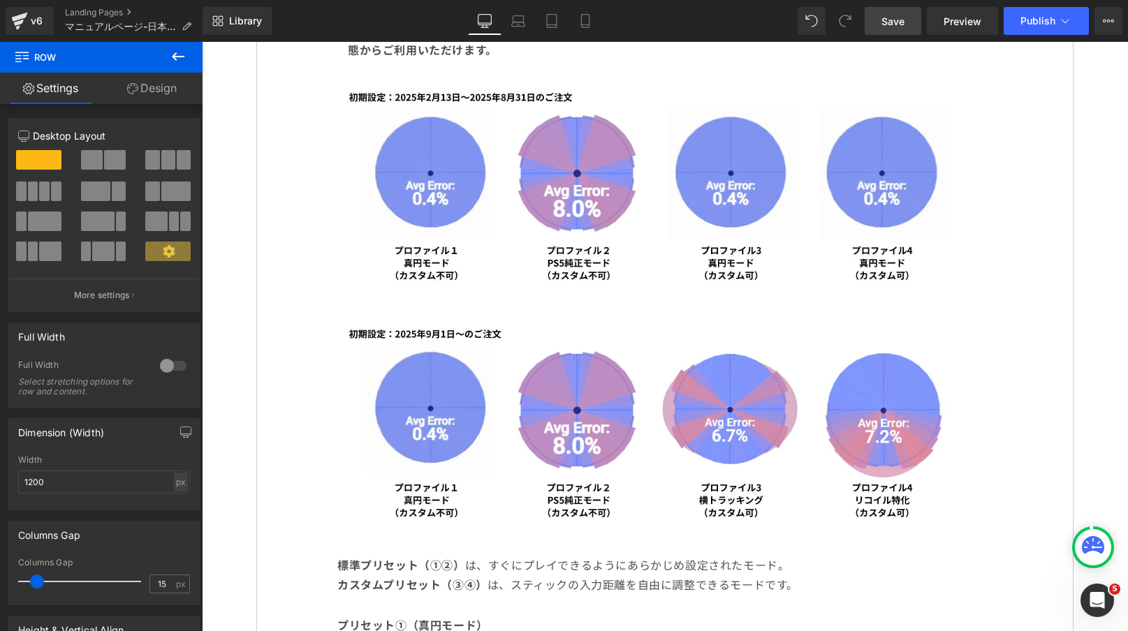
scroll to position [1490, 0]
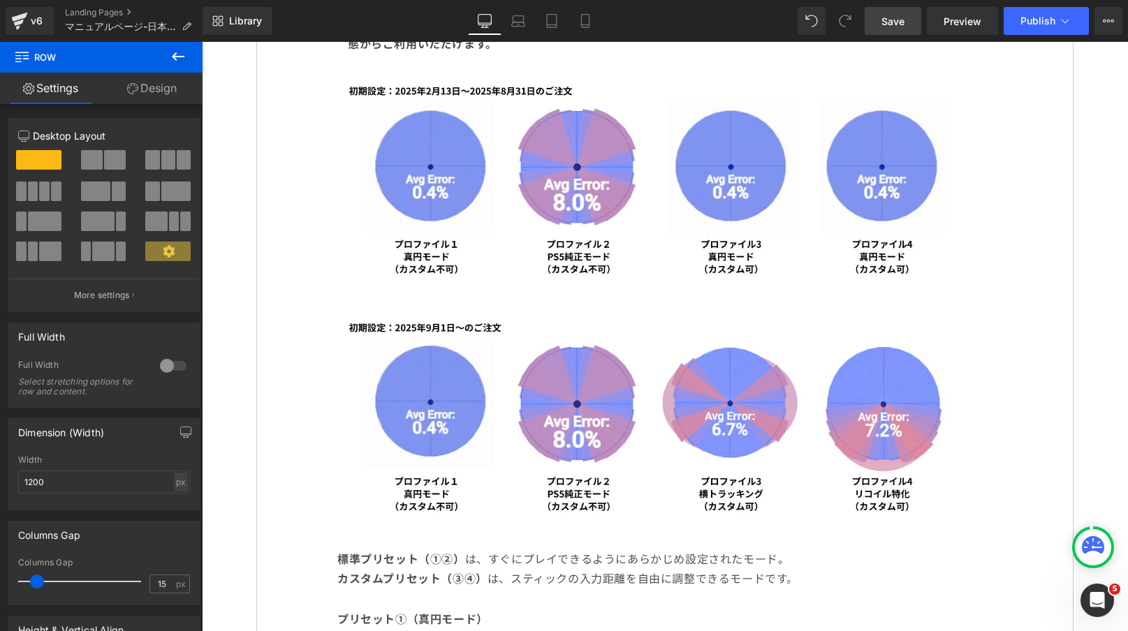
click at [884, 10] on link "Save" at bounding box center [893, 21] width 57 height 28
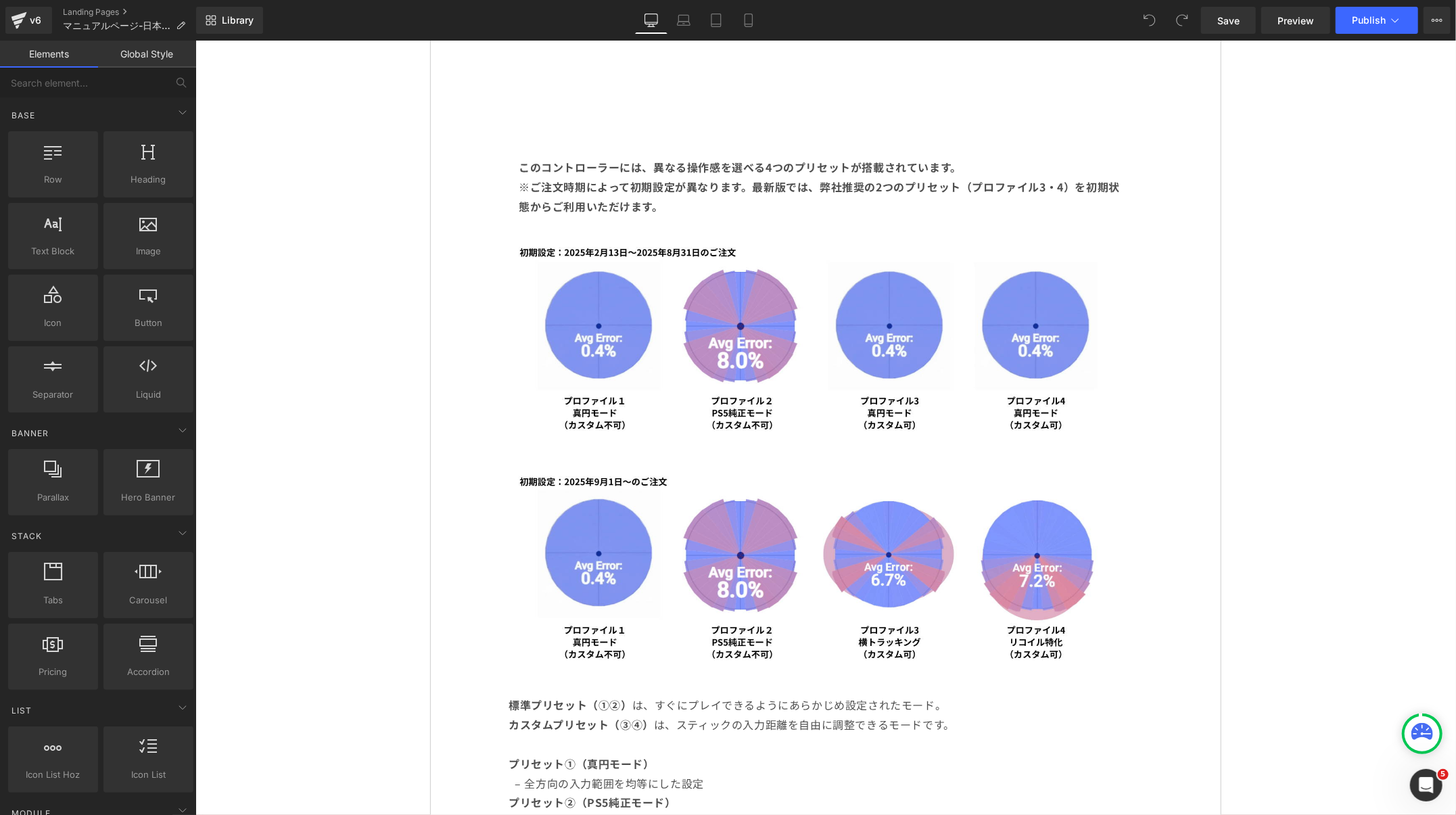
scroll to position [1234, 0]
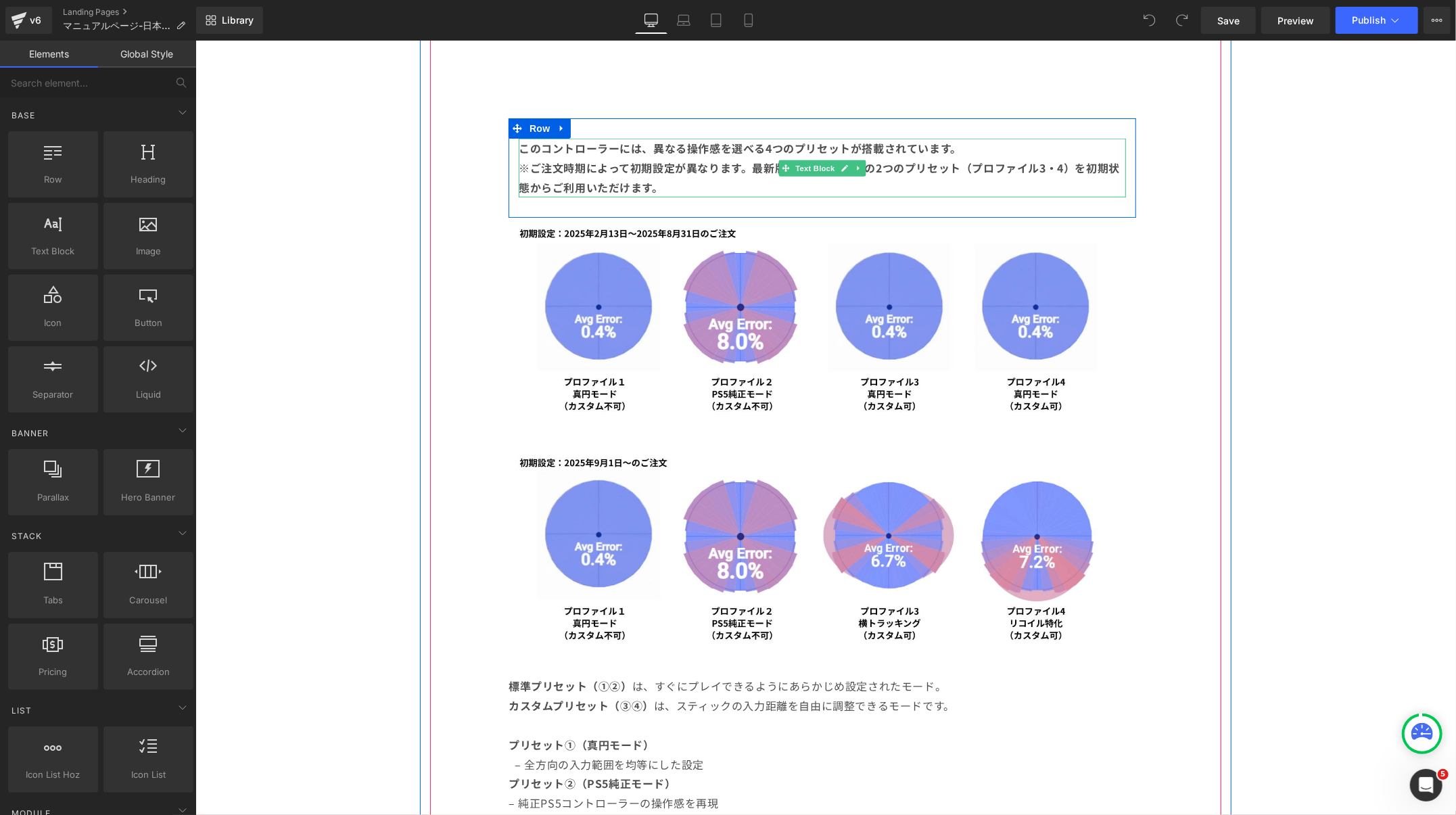
click at [965, 169] on b "※ご注文時期によって初期設定が異なります。最新版では、弊社推奨の2つのプリセット（プロファイル3・4）を初期状態からご利用いただけます。" at bounding box center [818, 176] width 601 height 36
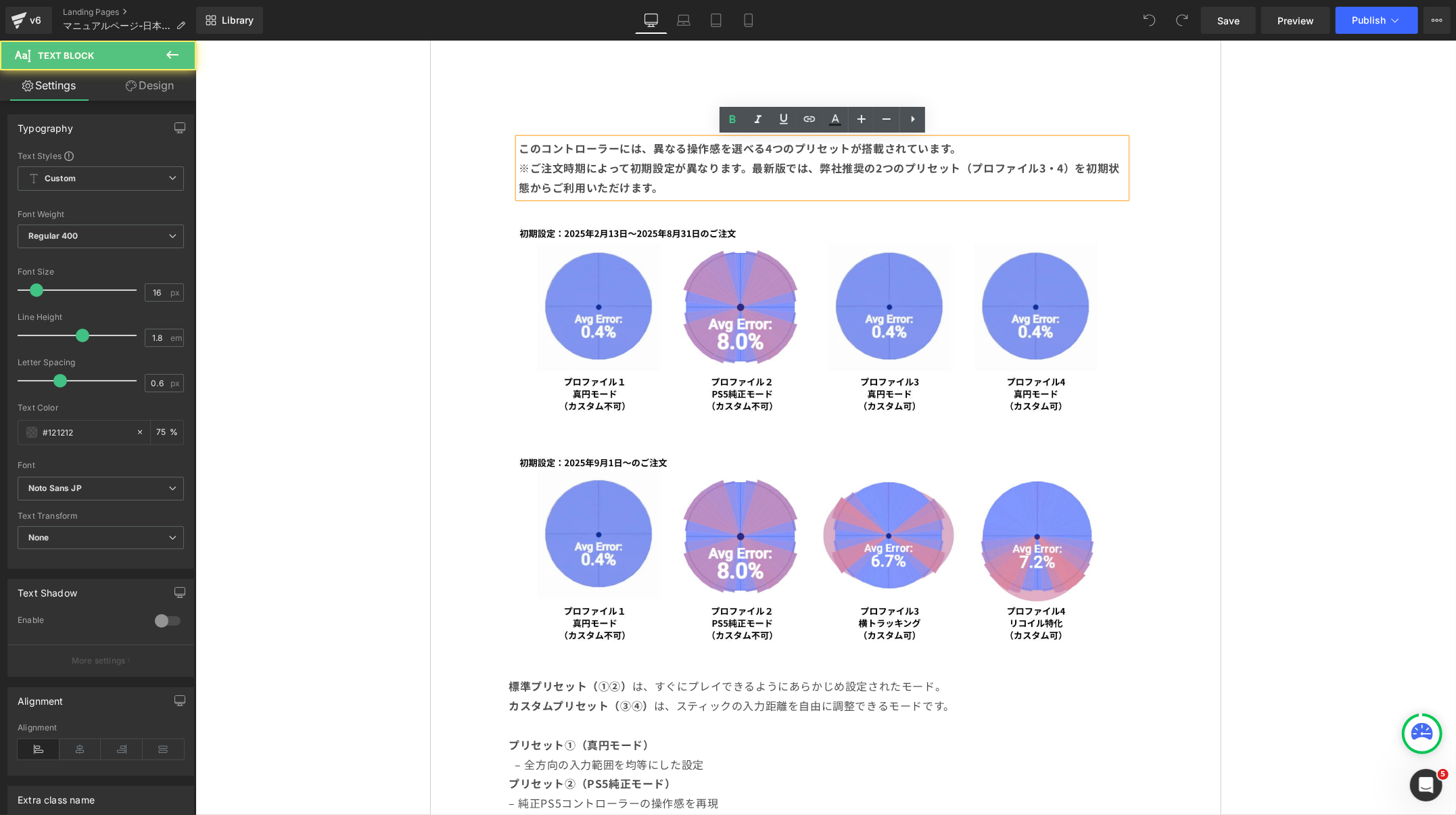
click at [840, 167] on b "※ご注文時期によって初期設定が異なります。最新版では、弊社推奨の2つのプリセット（プロファイル3・4）を初期状態からご利用いただけます。" at bounding box center [818, 176] width 601 height 36
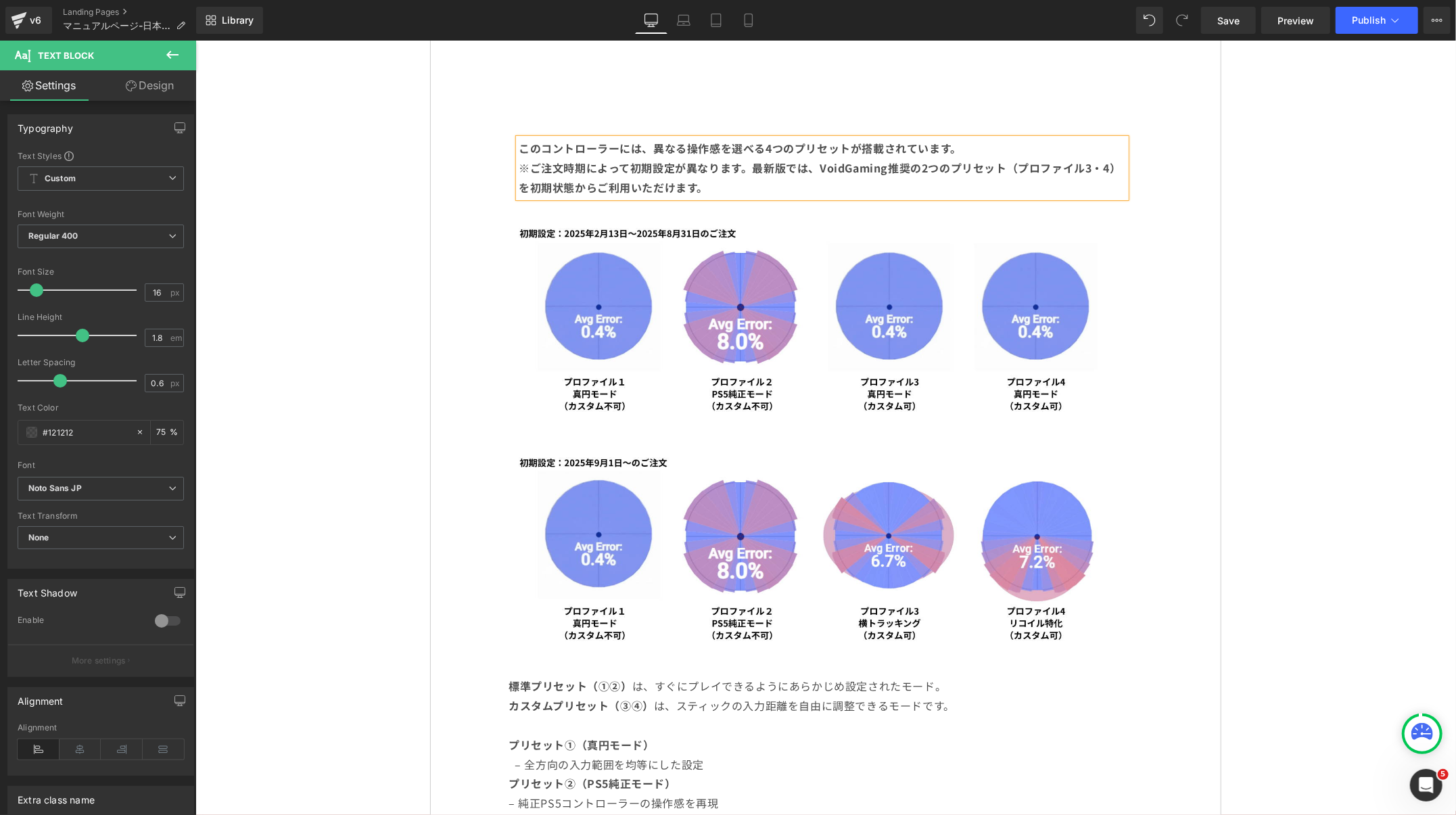
click at [846, 171] on b "※ご注文時期によって初期設定が異なります。最新版では、VoidGaming推奨の2つのプリセット（プロファイル3・4）を初期状態からご利用いただけます。" at bounding box center [819, 176] width 602 height 36
